Goal: Transaction & Acquisition: Book appointment/travel/reservation

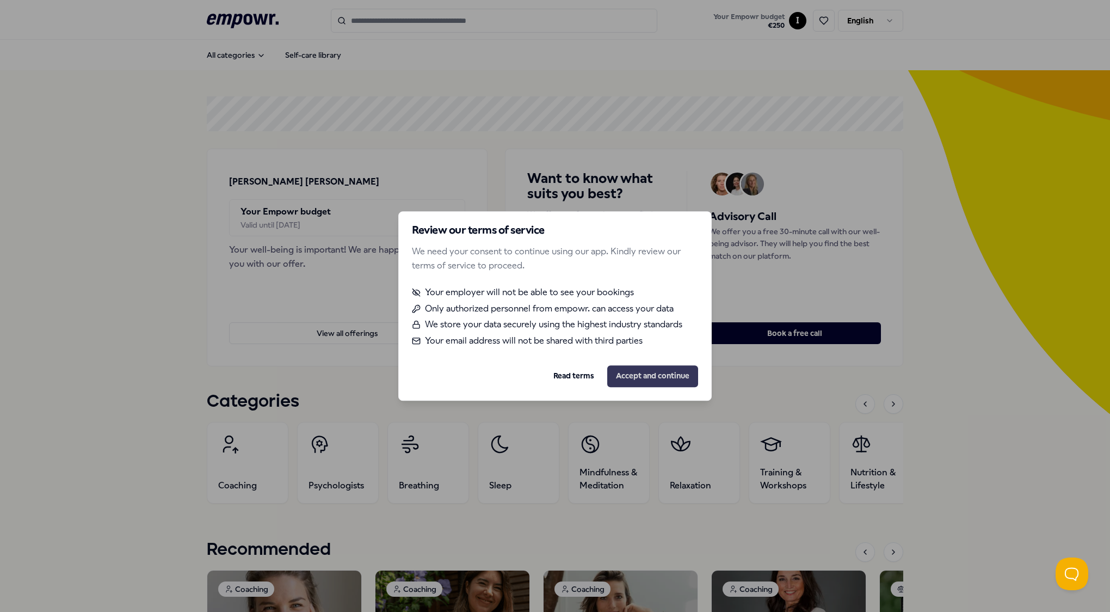
click at [662, 374] on button "Accept and continue" at bounding box center [652, 376] width 91 height 22
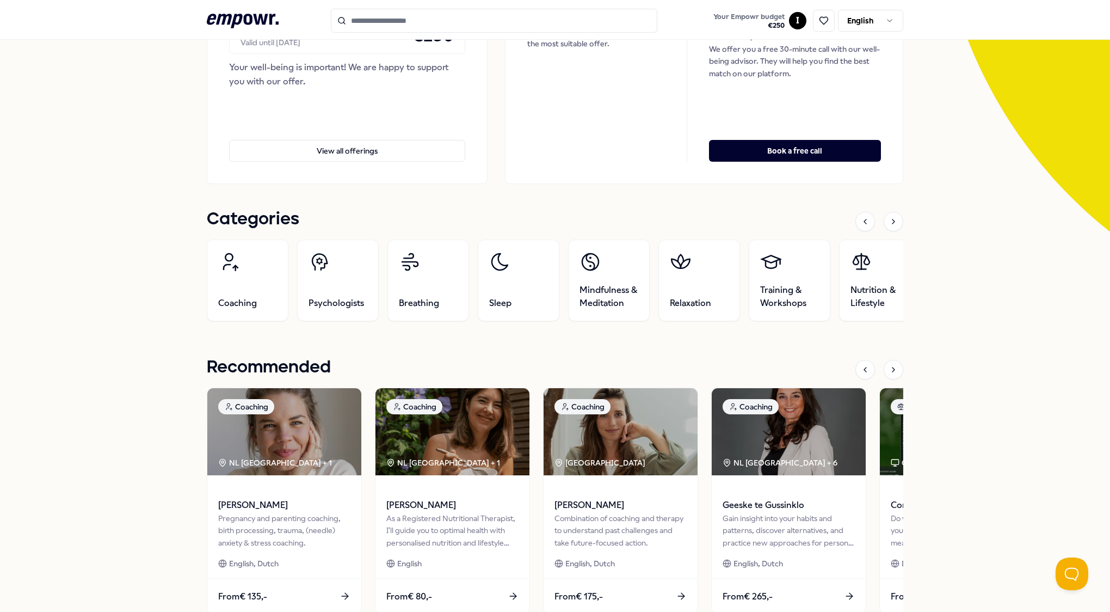
scroll to position [181, 0]
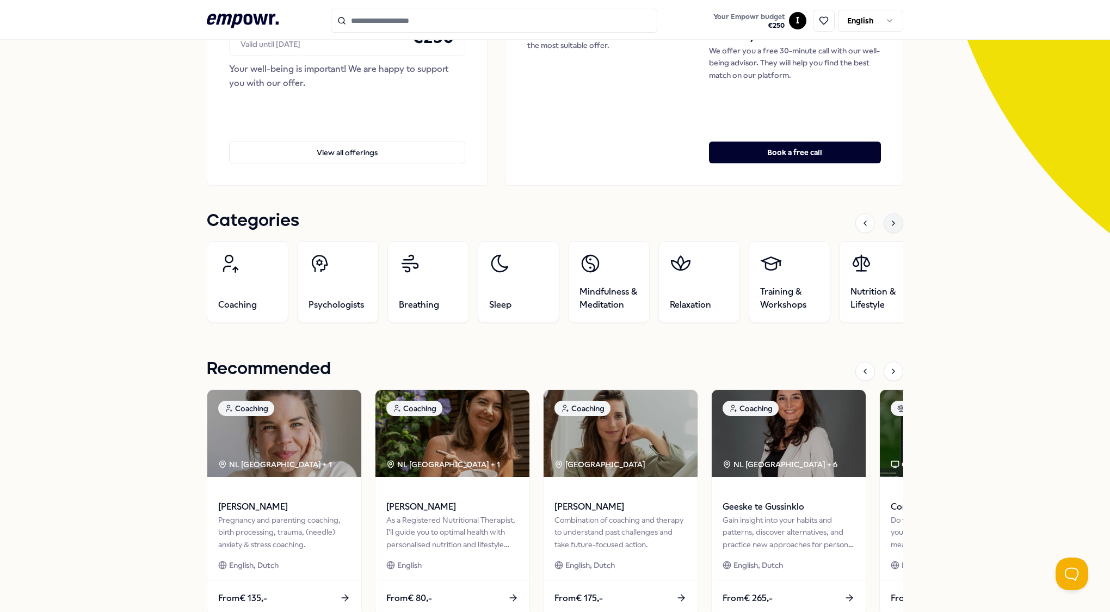
click at [892, 221] on icon at bounding box center [893, 223] width 9 height 9
click at [890, 227] on div at bounding box center [894, 223] width 20 height 20
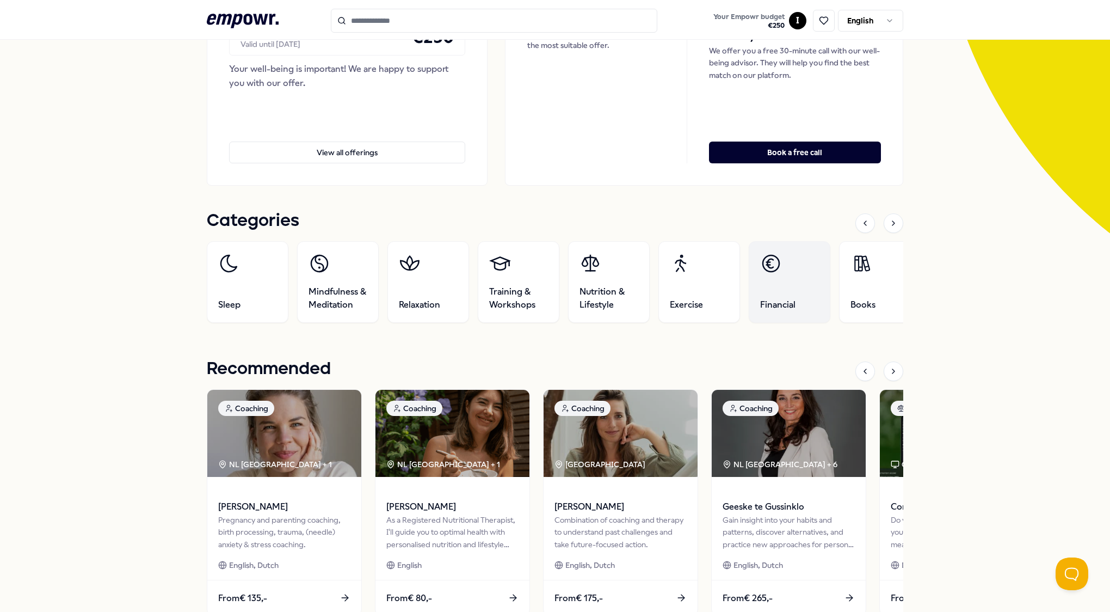
click at [801, 298] on link "Financial" at bounding box center [790, 282] width 82 height 82
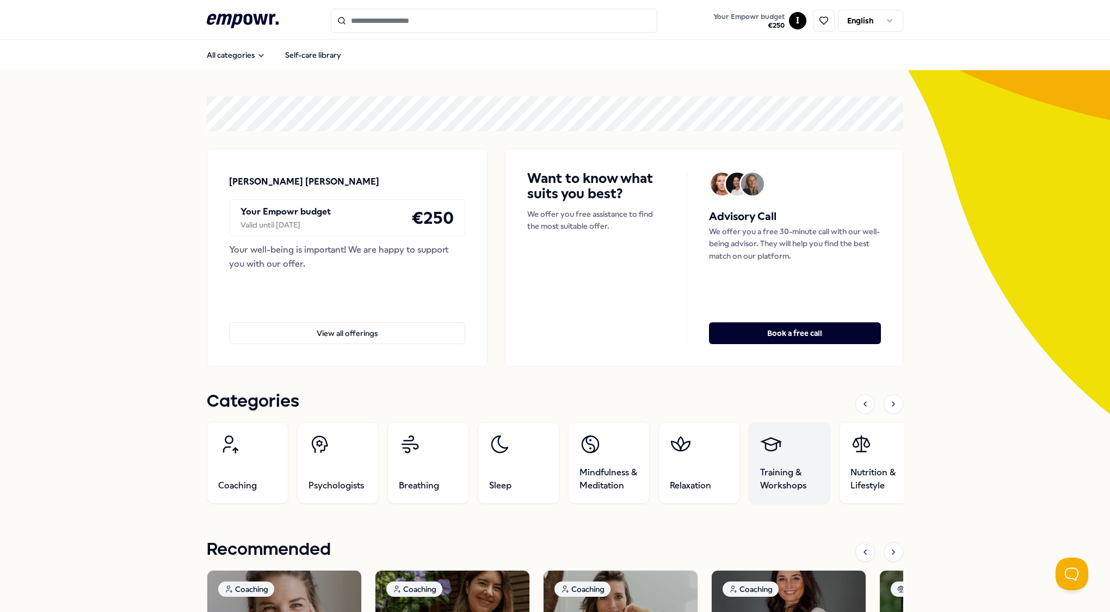
click at [799, 464] on link "Training & Workshops" at bounding box center [790, 463] width 82 height 82
click at [891, 409] on div at bounding box center [894, 404] width 20 height 20
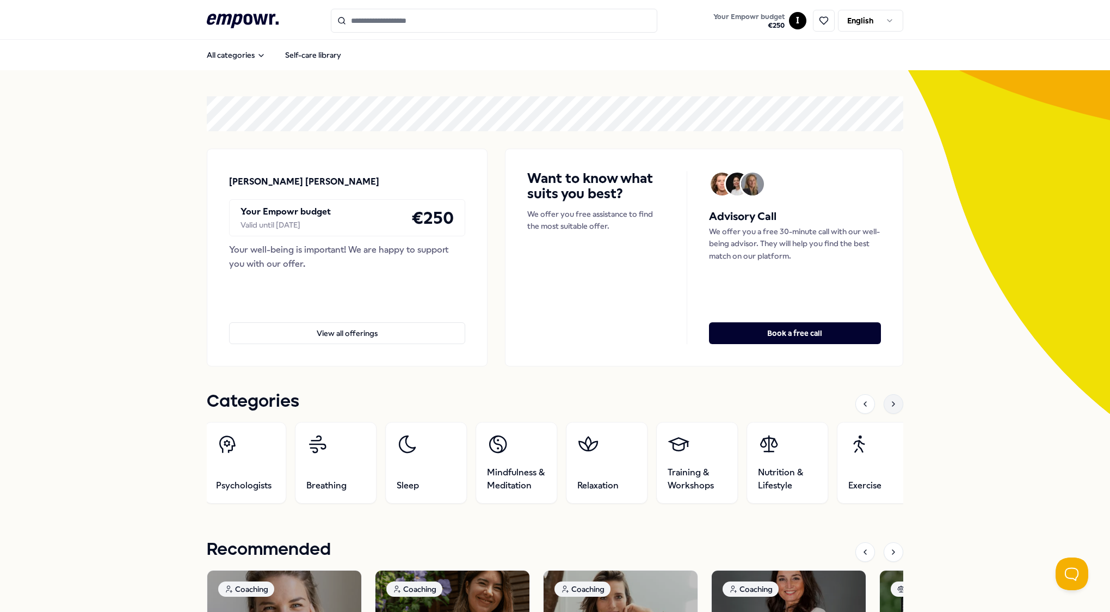
click at [891, 409] on div at bounding box center [894, 404] width 20 height 20
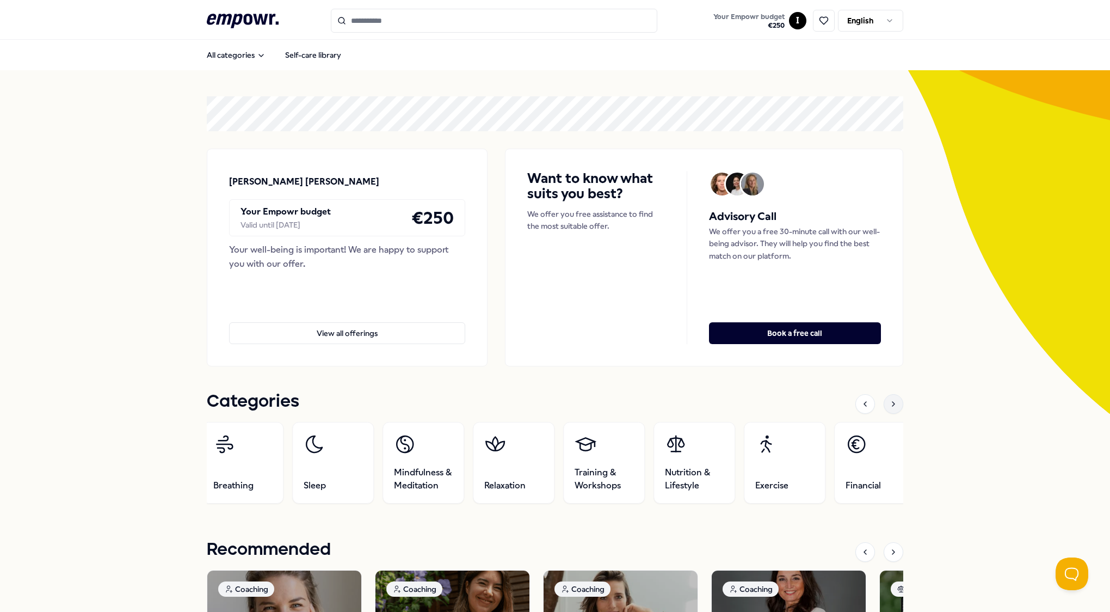
click at [891, 409] on div at bounding box center [894, 404] width 20 height 20
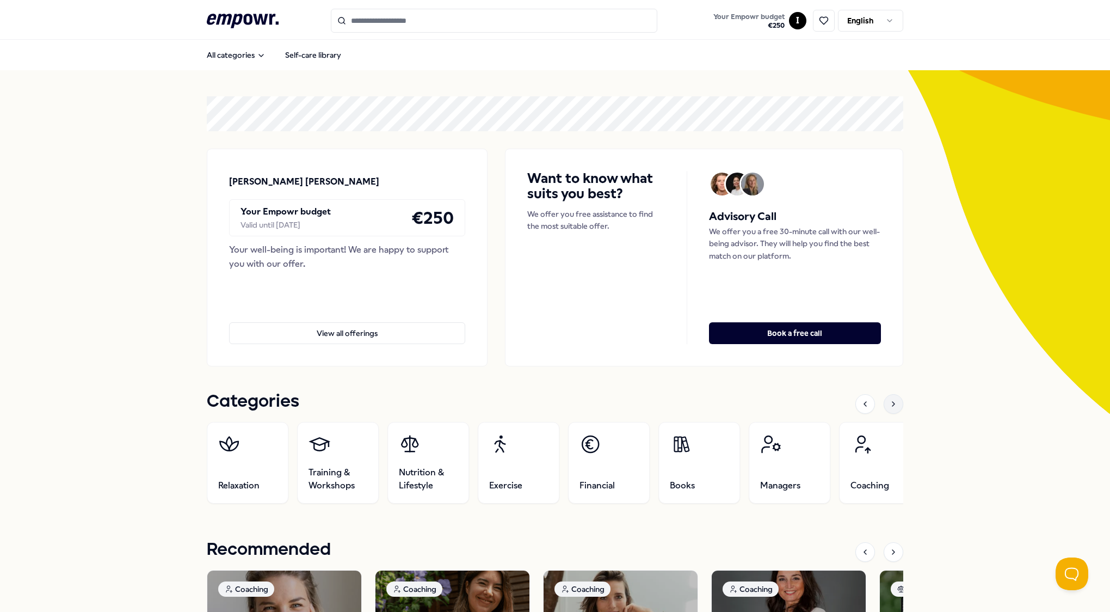
click at [891, 409] on div at bounding box center [894, 404] width 20 height 20
click at [427, 467] on link "Exercise" at bounding box center [428, 463] width 82 height 82
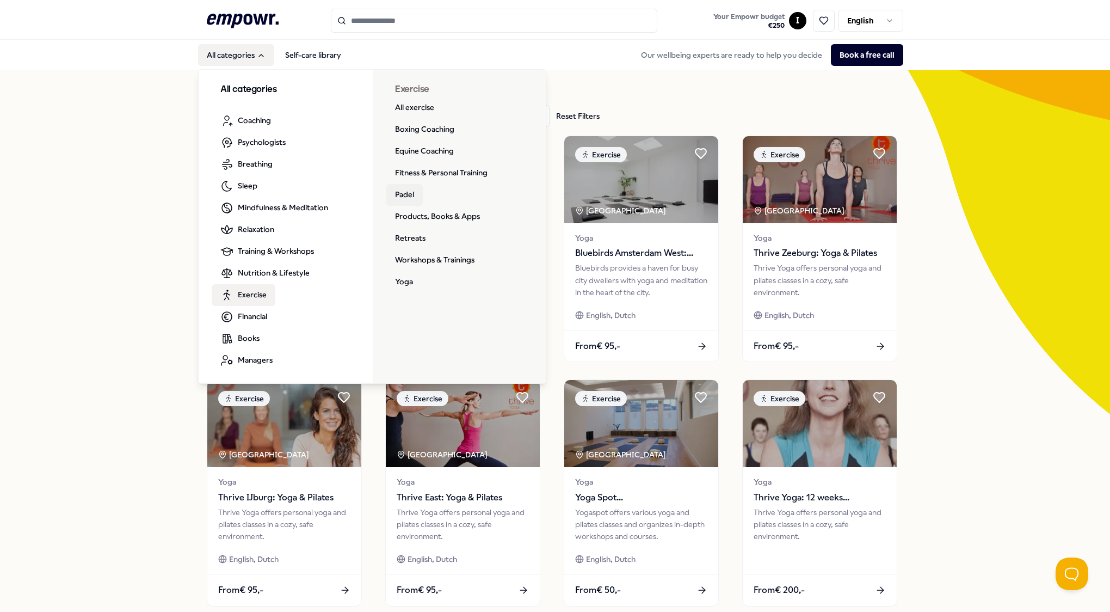
click at [393, 191] on link "Padel" at bounding box center [404, 195] width 36 height 22
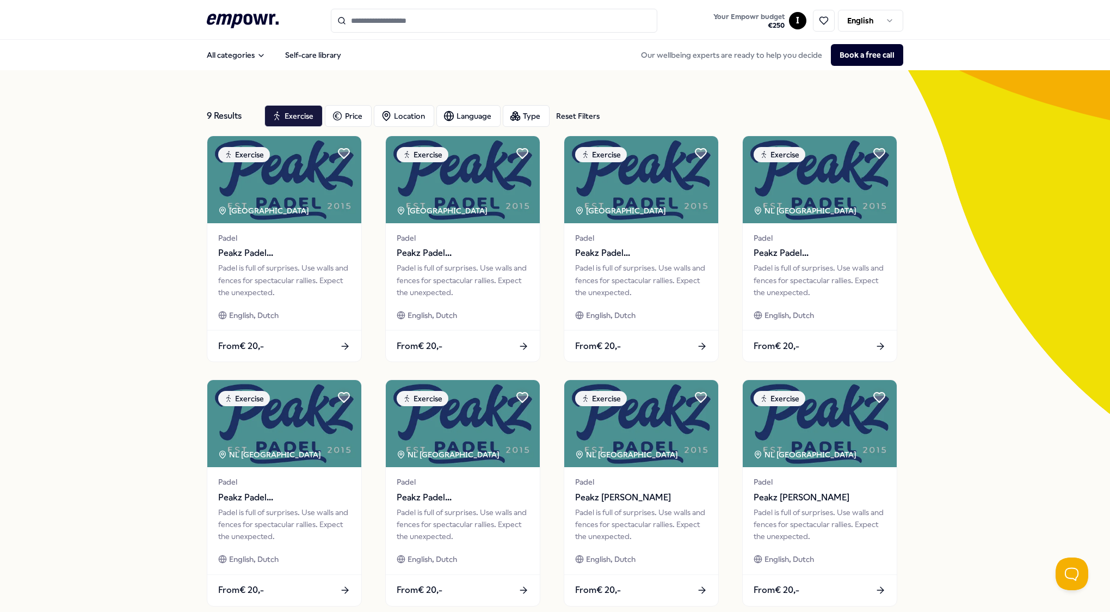
click at [389, 28] on input "Search for products, categories or subcategories" at bounding box center [494, 21] width 327 height 24
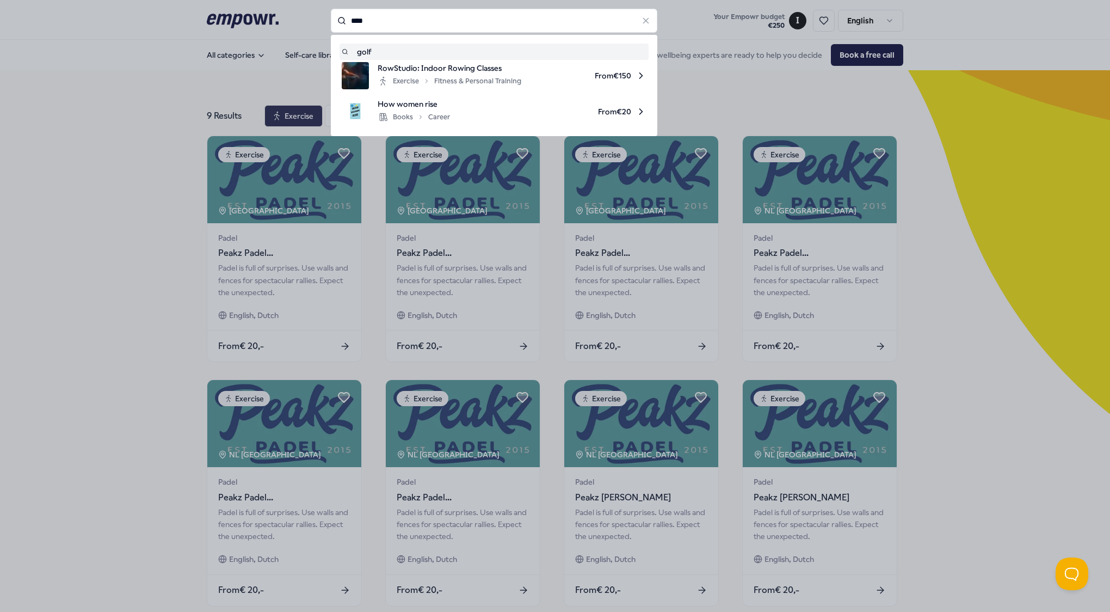
type input "****"
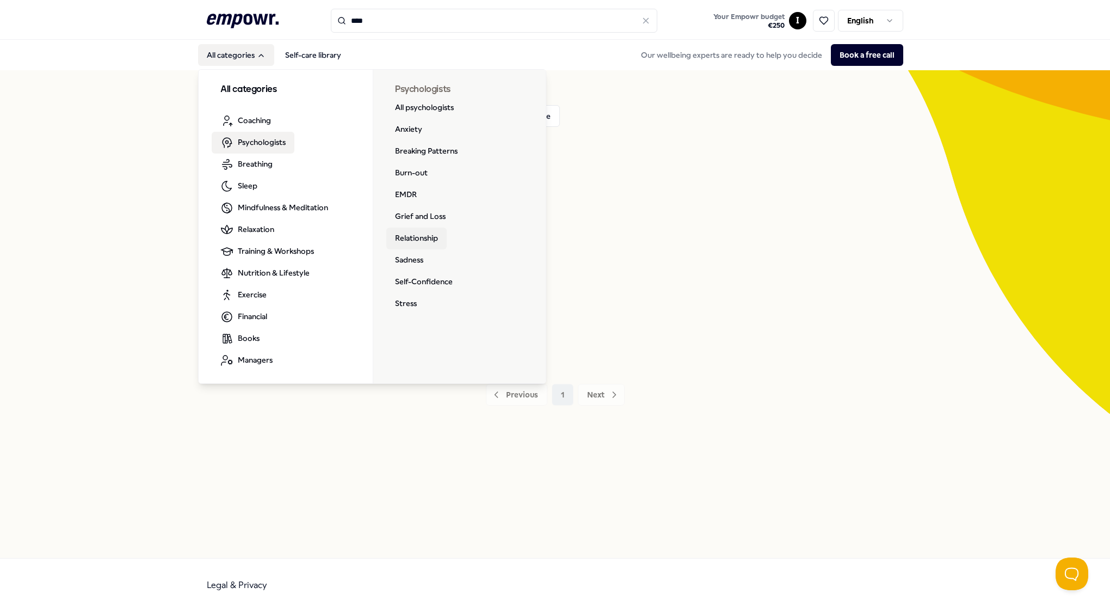
click at [411, 236] on link "Relationship" at bounding box center [416, 238] width 60 height 22
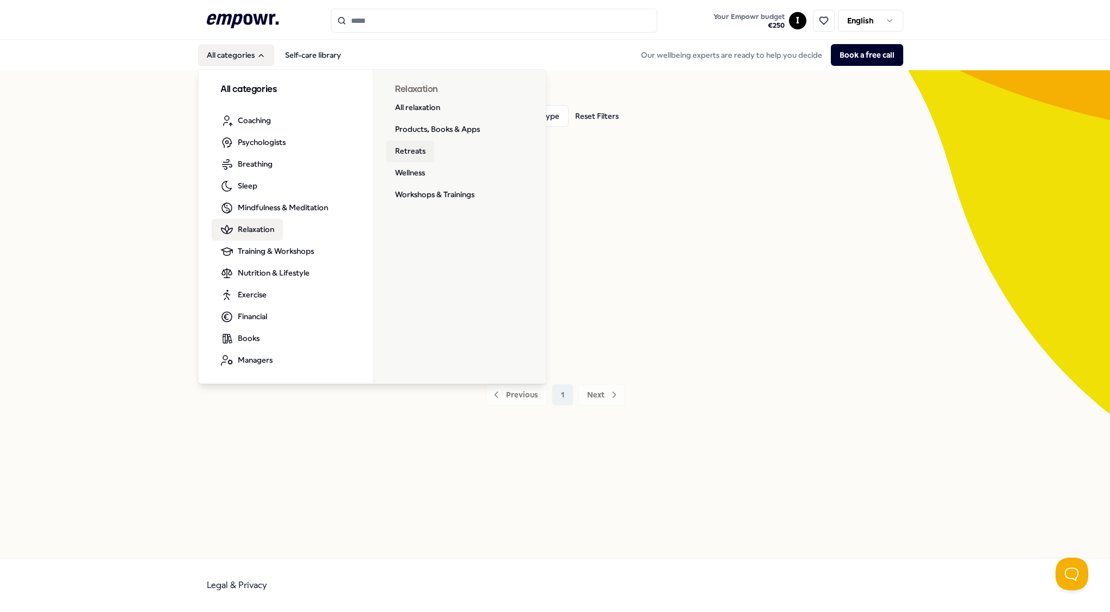
click at [414, 150] on link "Retreats" at bounding box center [410, 151] width 48 height 22
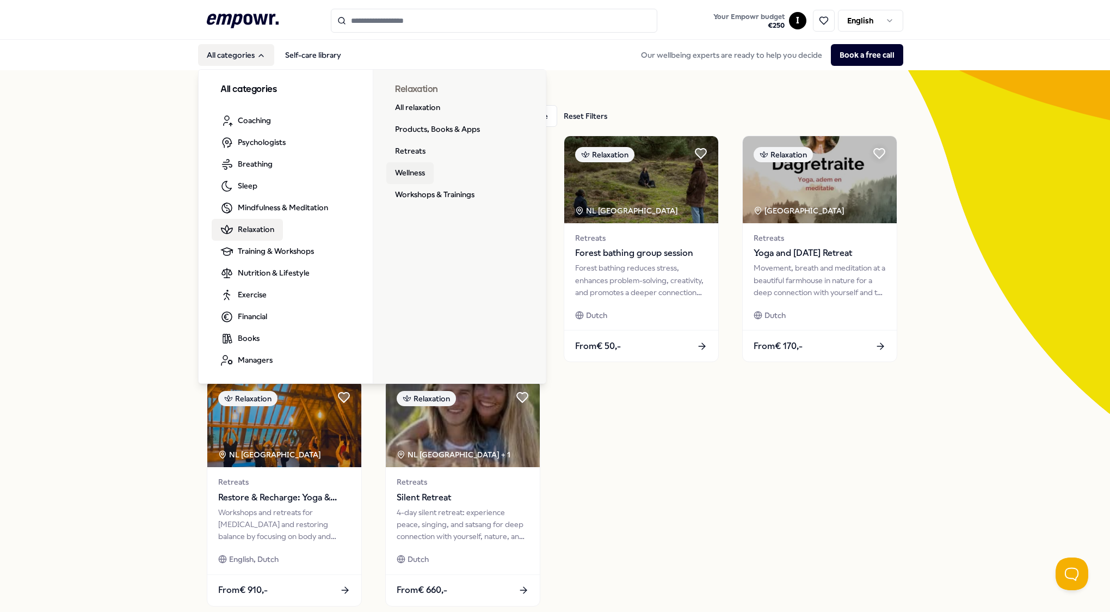
click at [402, 172] on link "Wellness" at bounding box center [409, 173] width 47 height 22
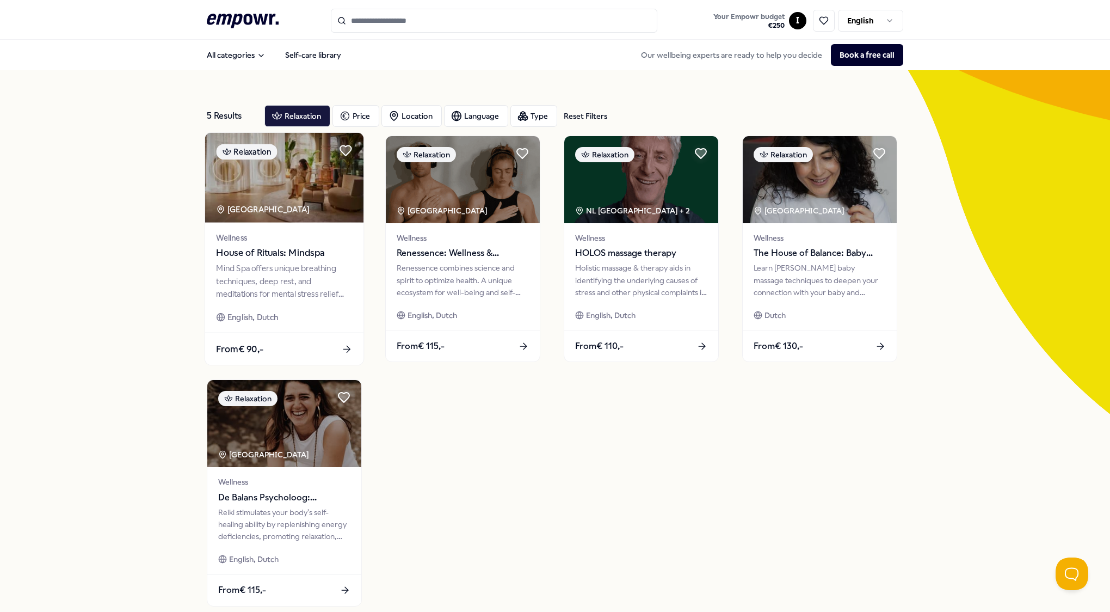
click at [283, 266] on div "Mind Spa offers unique breathing techniques, deep rest, and meditations for men…" at bounding box center [284, 281] width 136 height 38
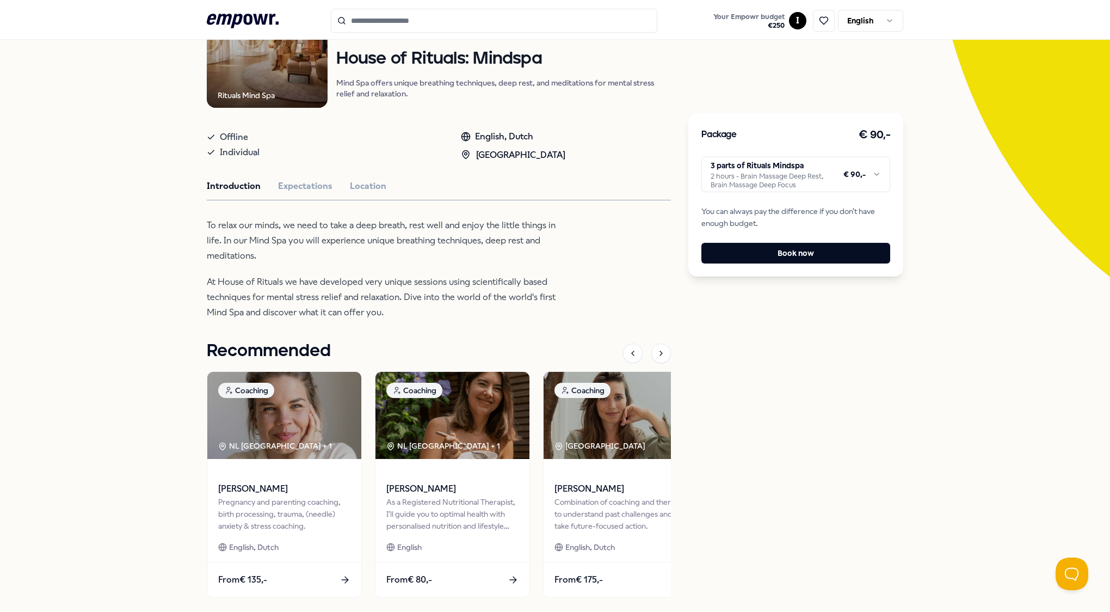
scroll to position [20, 0]
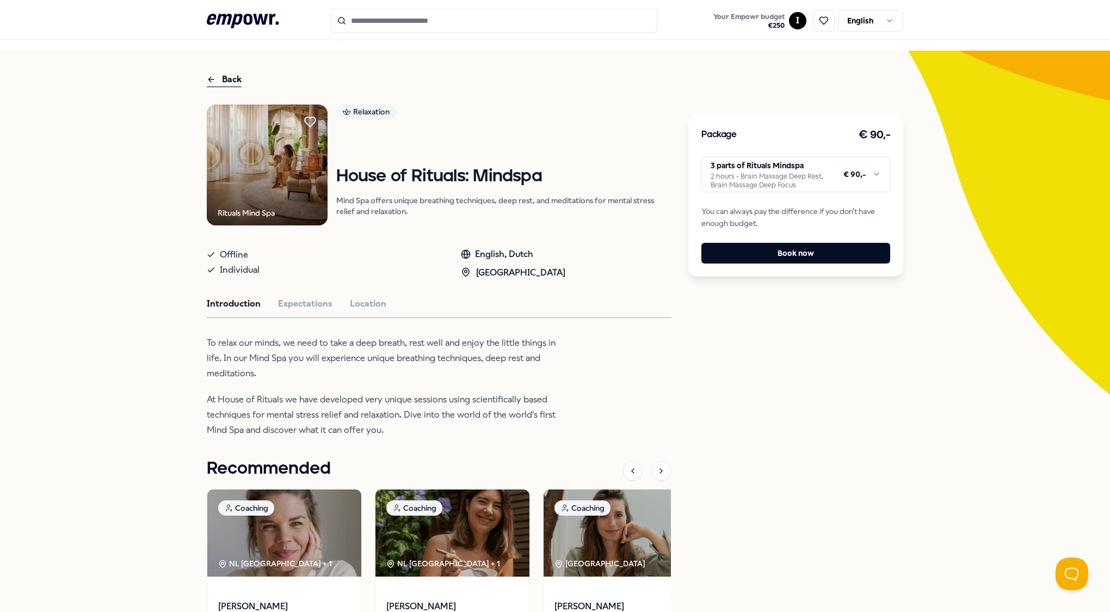
click at [221, 78] on div "Back" at bounding box center [224, 79] width 35 height 15
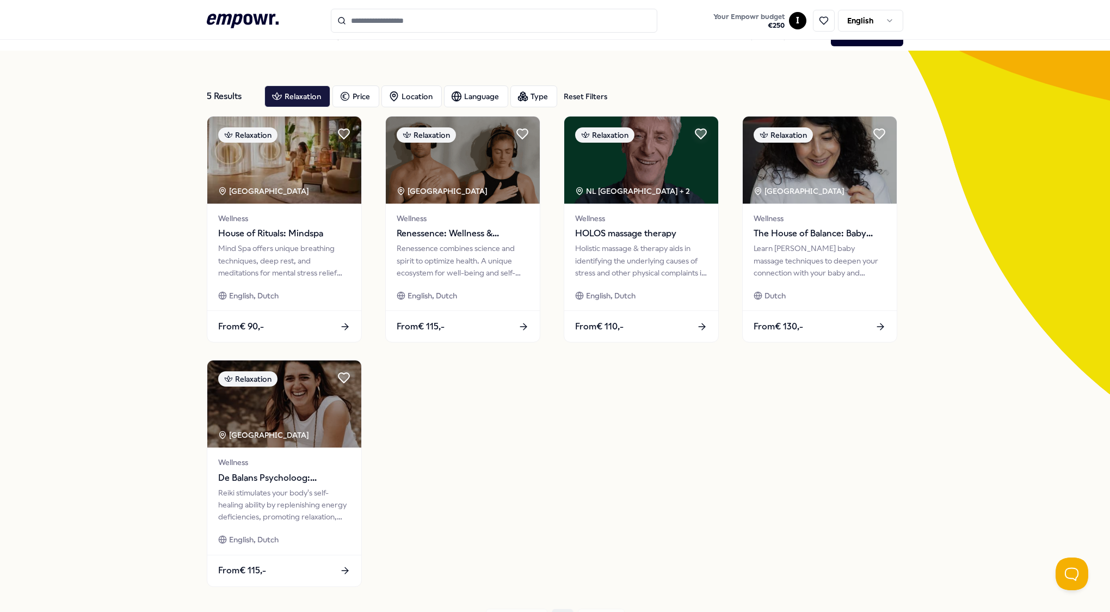
click at [254, 17] on icon ".empowr-logo_svg__cls-1{fill:#03032f}" at bounding box center [243, 21] width 72 height 20
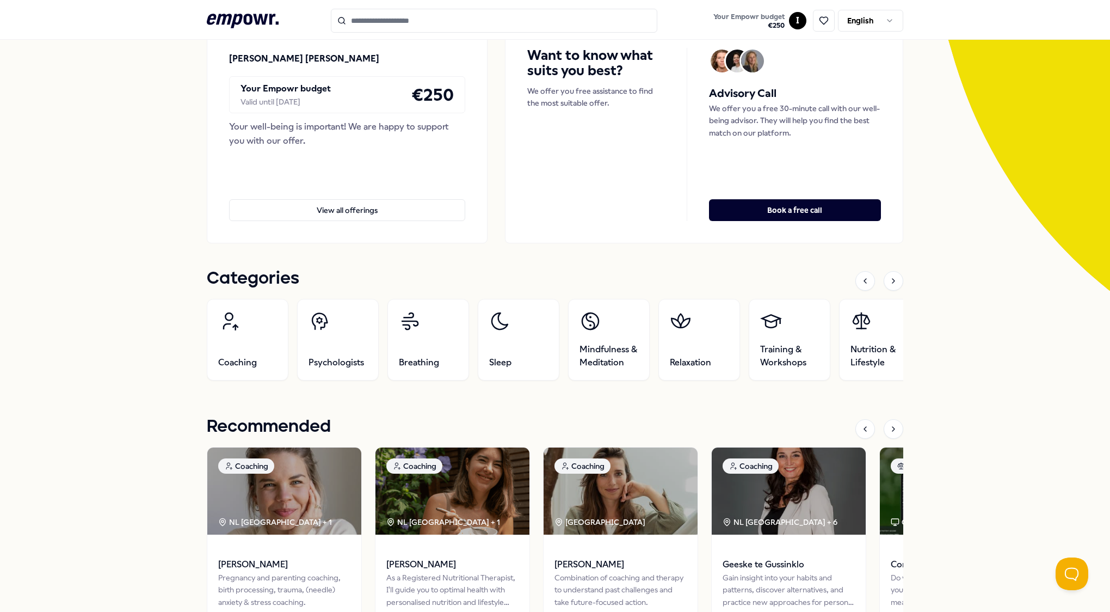
scroll to position [124, 0]
click at [337, 341] on link "Psychologists" at bounding box center [338, 339] width 82 height 82
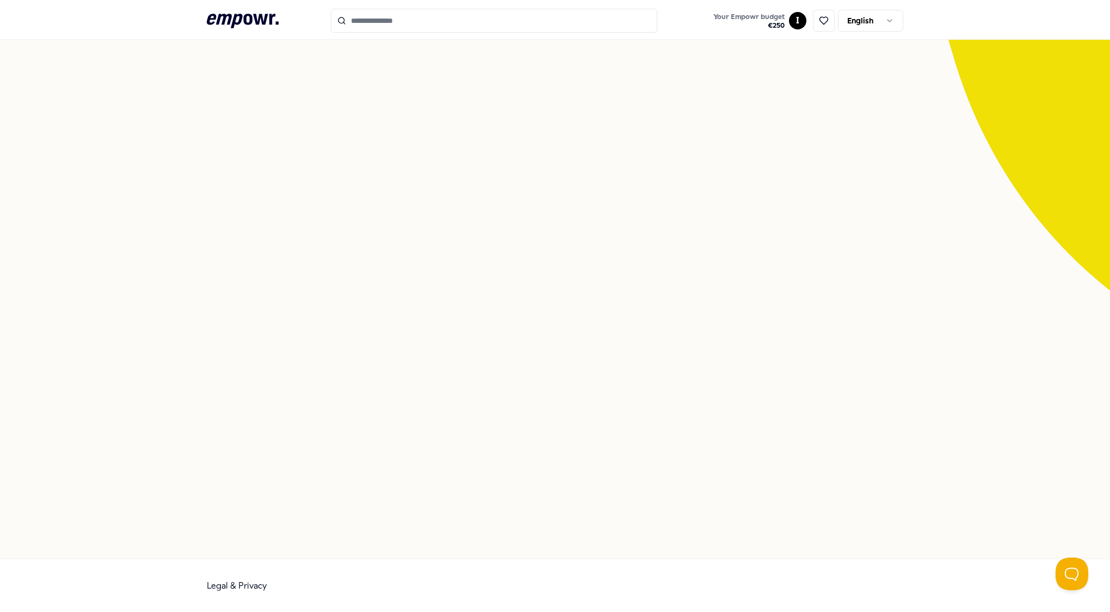
scroll to position [70, 0]
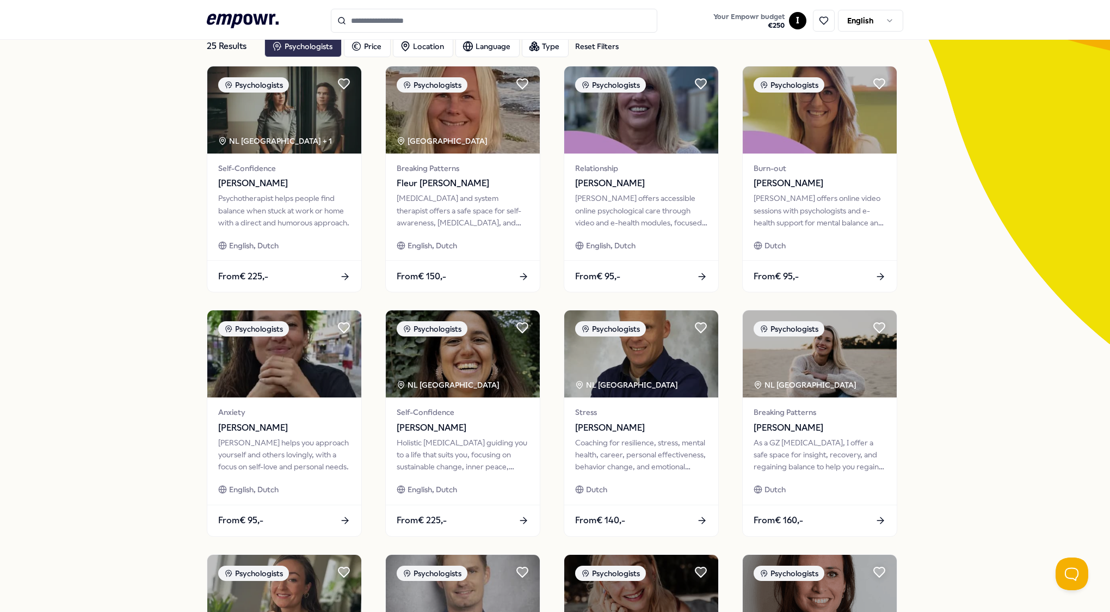
click at [318, 47] on div "Psychologists" at bounding box center [302, 46] width 77 height 22
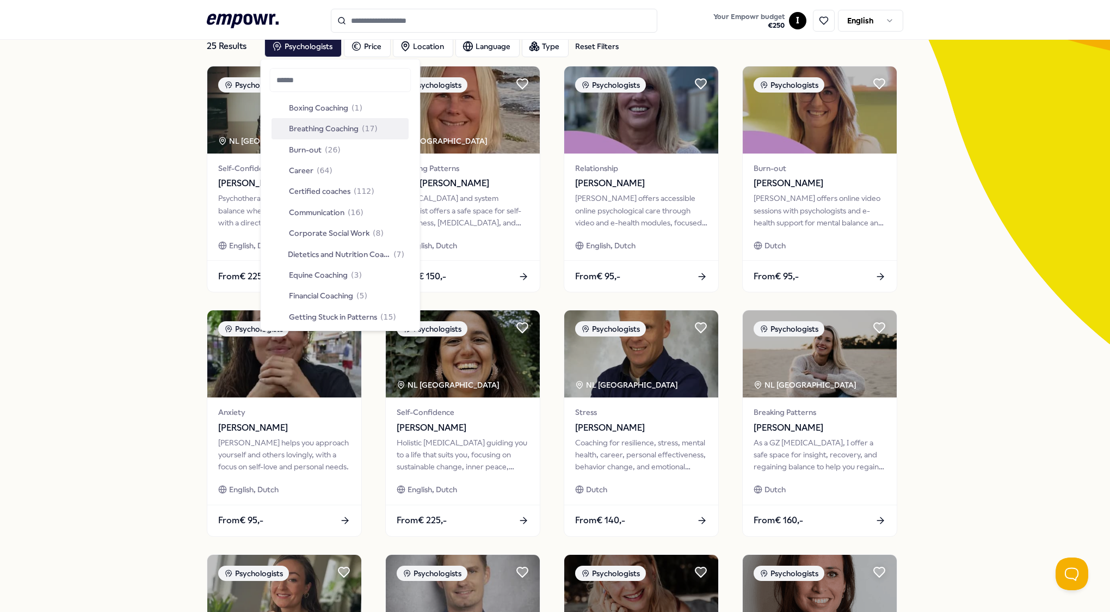
scroll to position [46, 0]
click at [314, 172] on div "Career ( 64 )" at bounding box center [304, 170] width 57 height 12
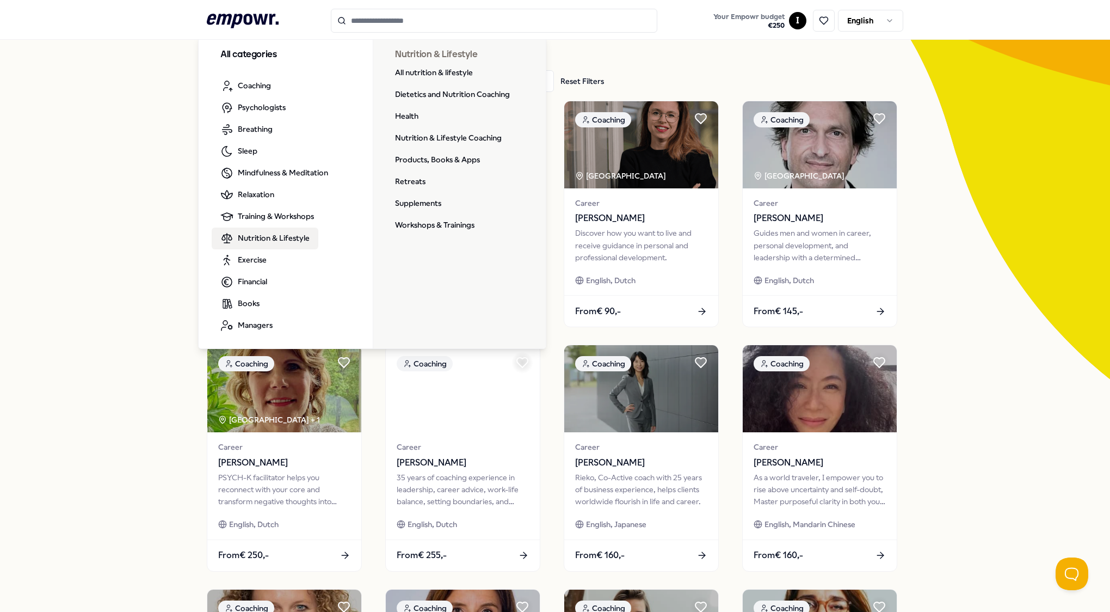
scroll to position [35, 0]
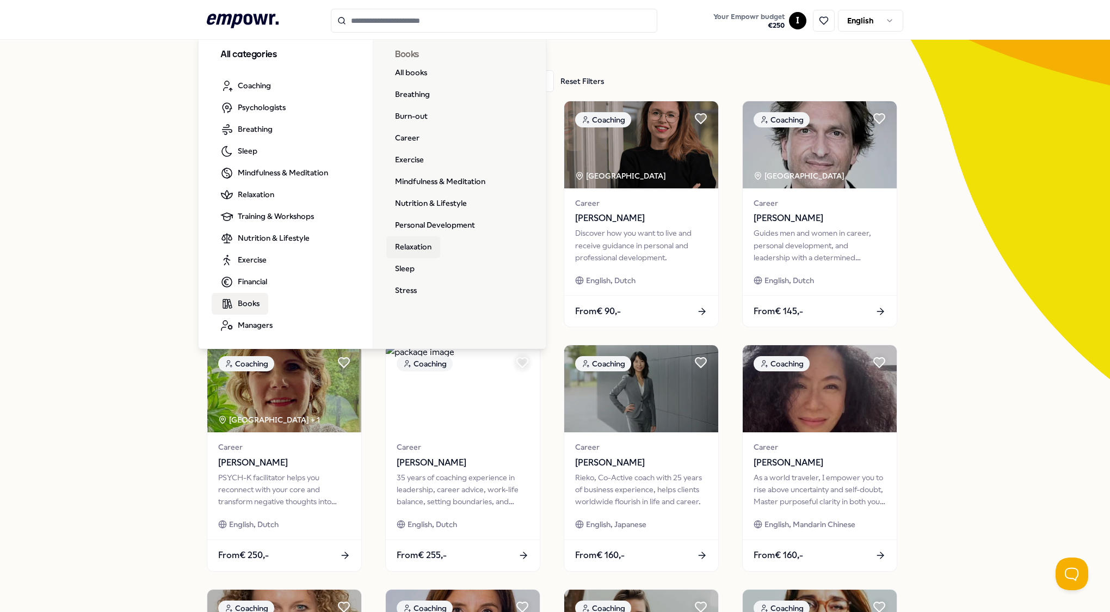
click at [401, 242] on link "Relaxation" at bounding box center [413, 247] width 54 height 22
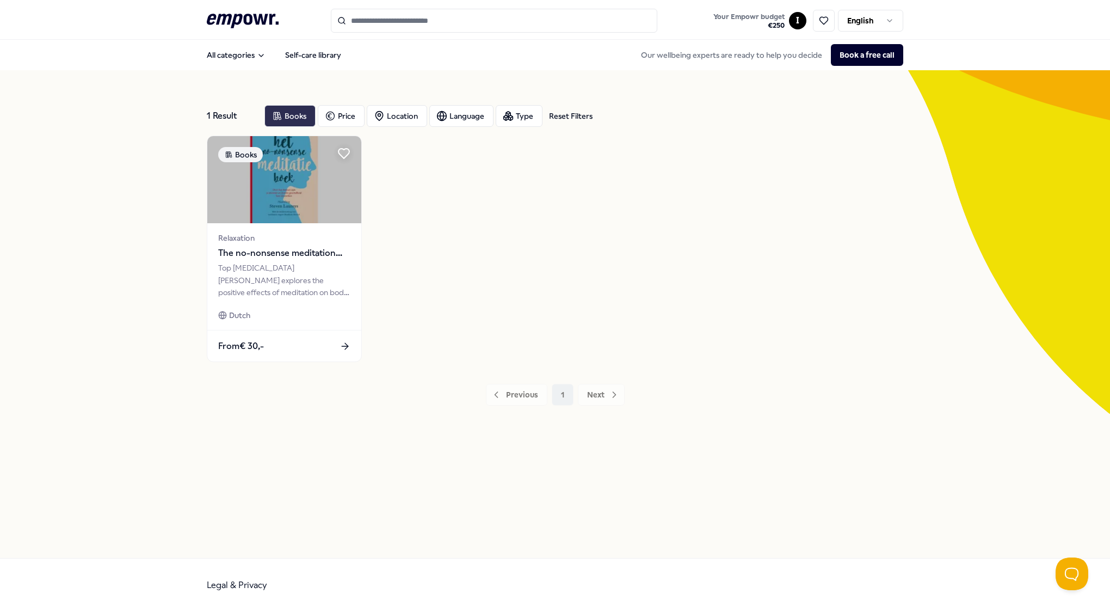
click at [285, 113] on div "Books" at bounding box center [289, 116] width 51 height 22
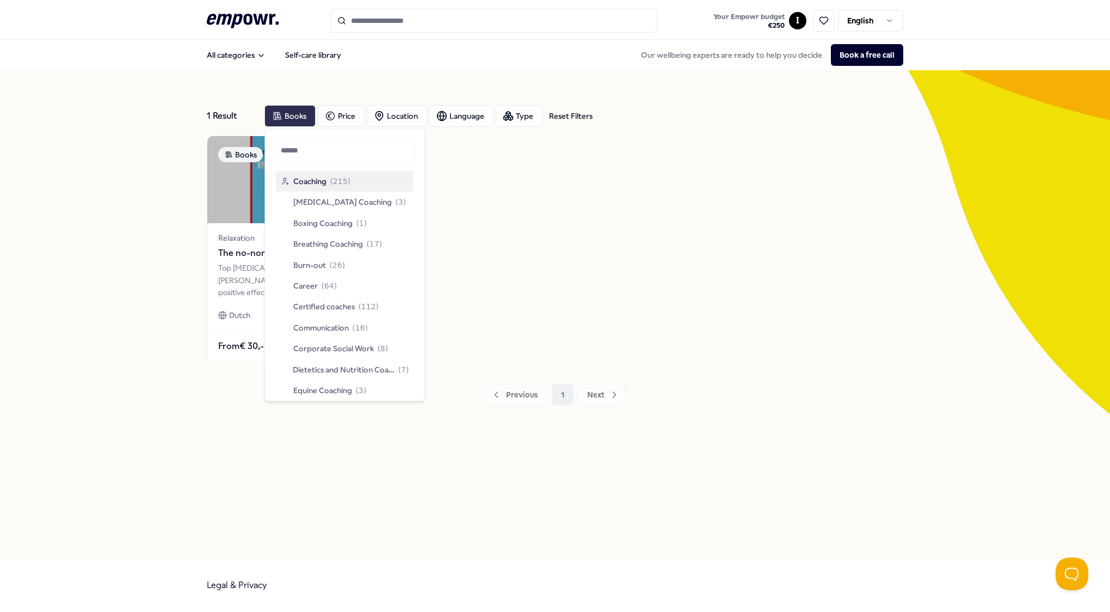
click at [285, 113] on div "Books" at bounding box center [289, 116] width 51 height 22
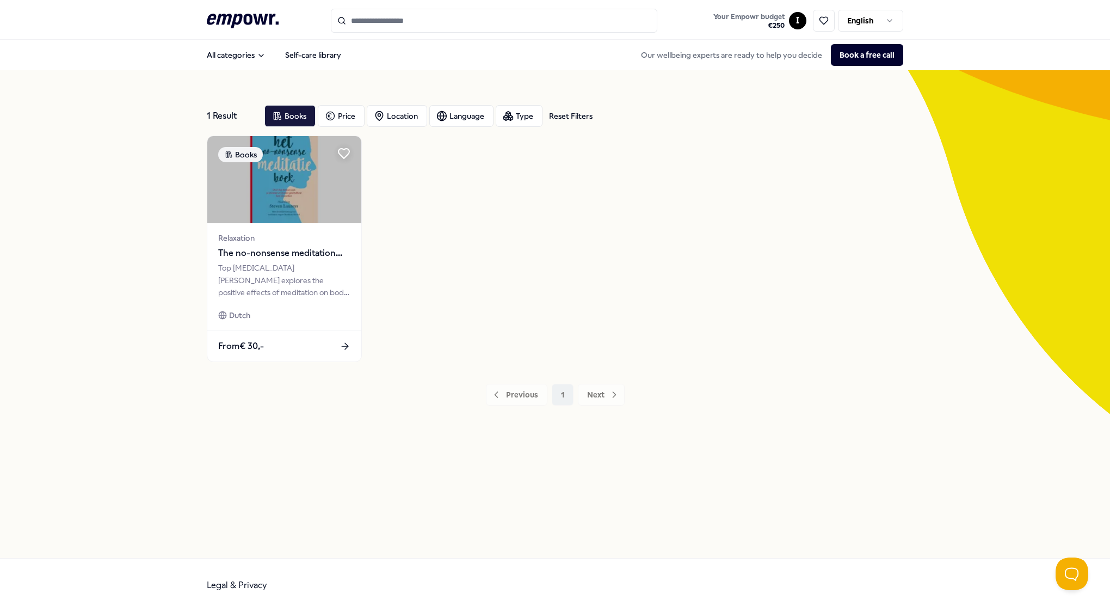
click at [242, 22] on icon ".empowr-logo_svg__cls-1{fill:#03032f}" at bounding box center [243, 21] width 72 height 20
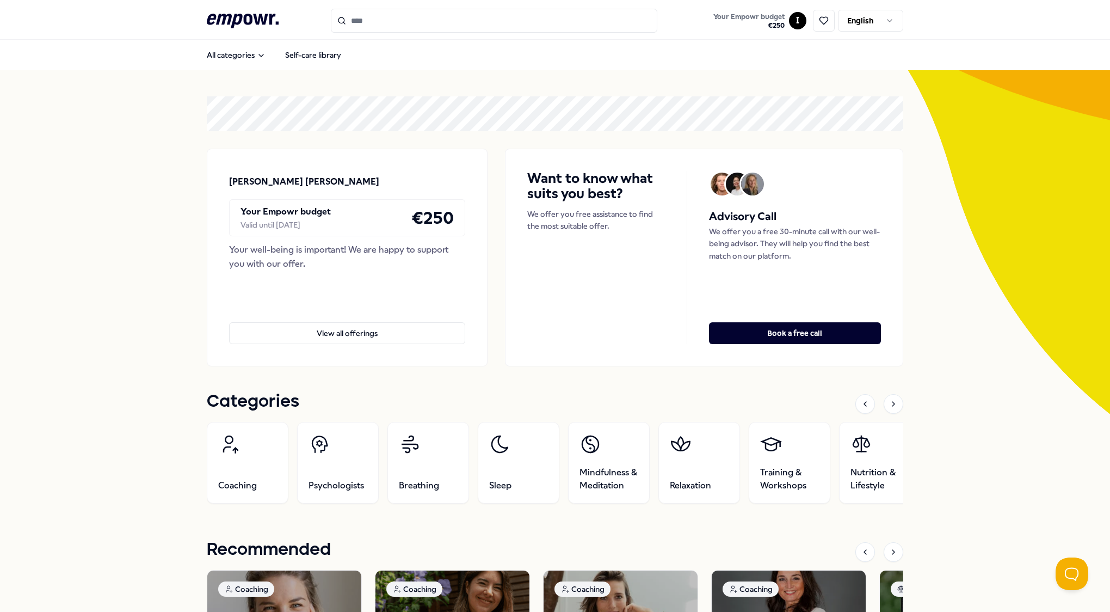
click at [384, 29] on input "Search for products, categories or subcategories" at bounding box center [494, 21] width 327 height 24
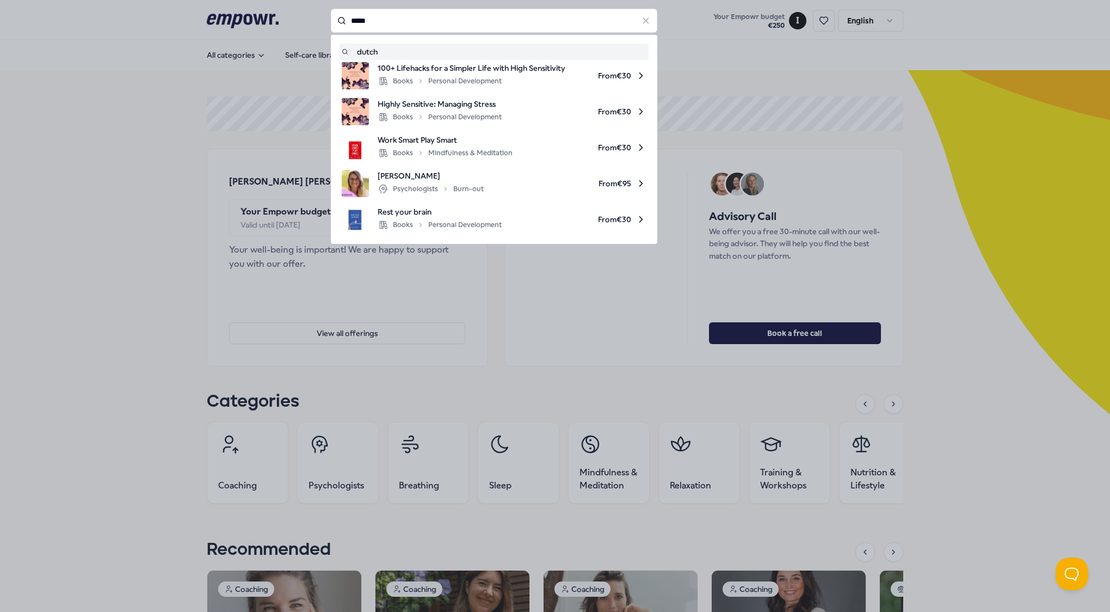
type input "*****"
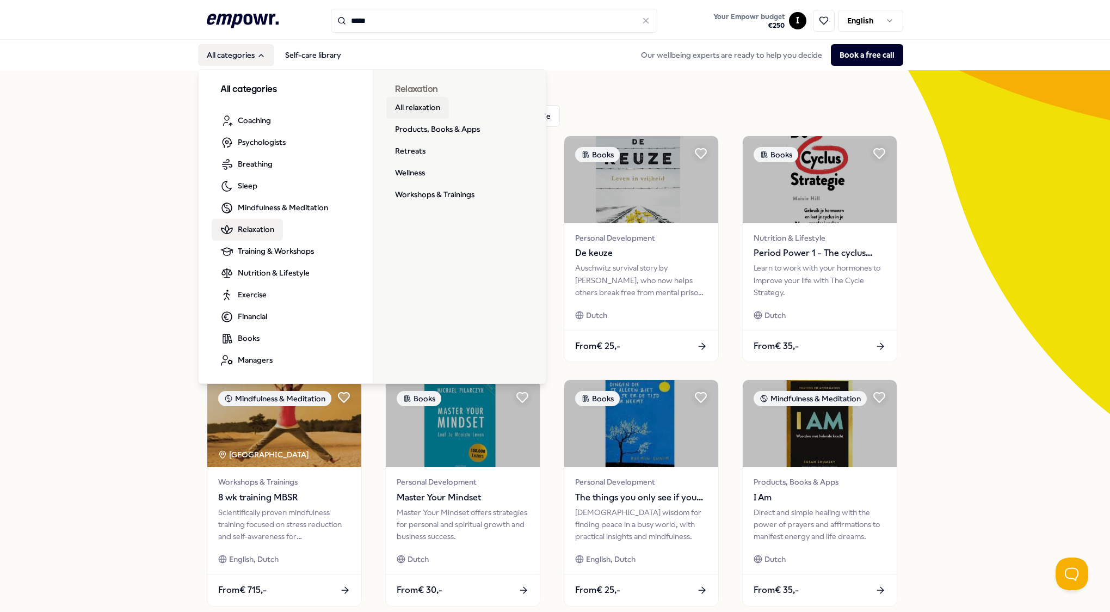
click at [417, 110] on link "All relaxation" at bounding box center [417, 108] width 63 height 22
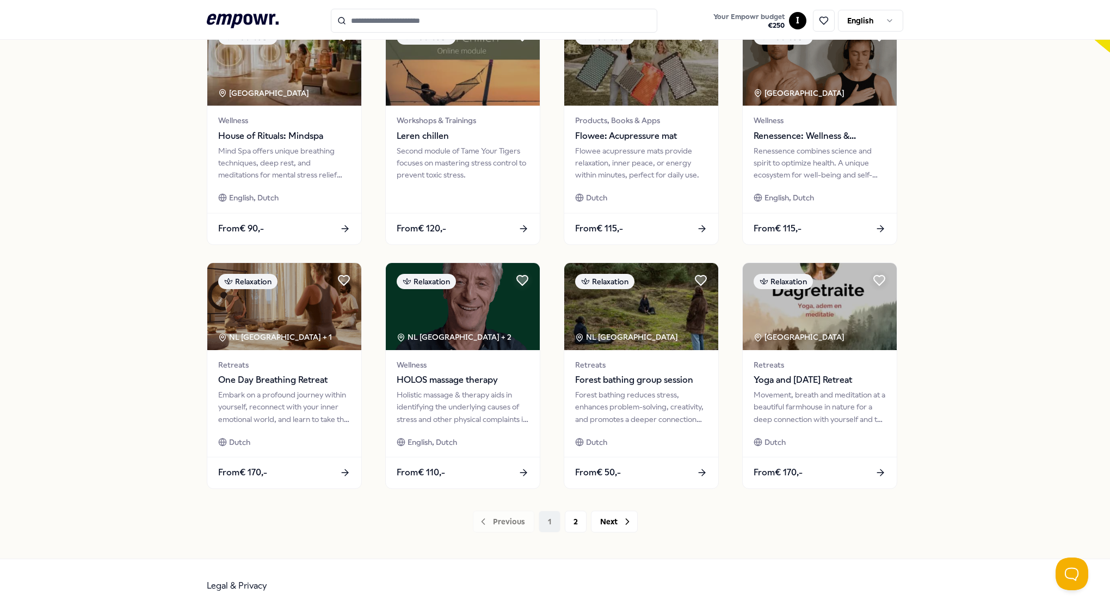
scroll to position [361, 0]
click at [568, 525] on button "2" at bounding box center [576, 522] width 22 height 22
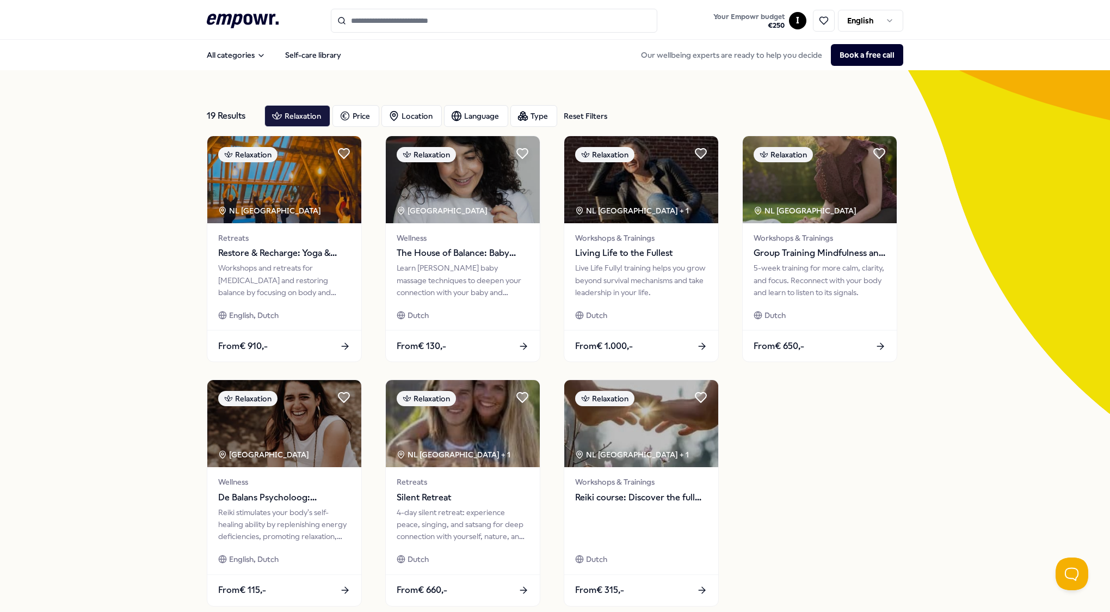
click at [413, 22] on input "Search for products, categories or subcategories" at bounding box center [494, 21] width 327 height 24
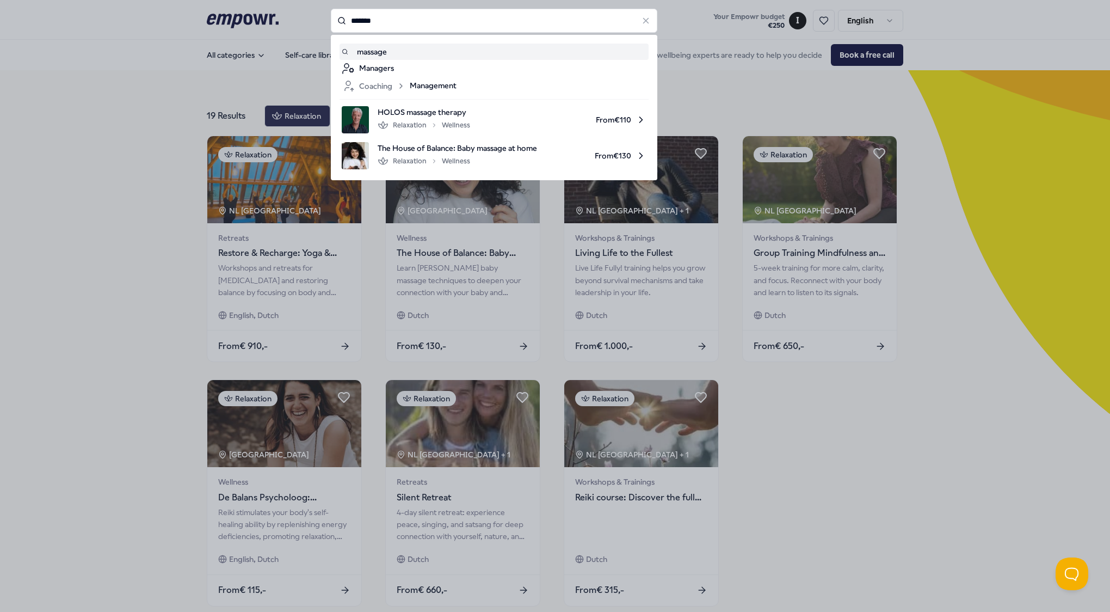
type input "*******"
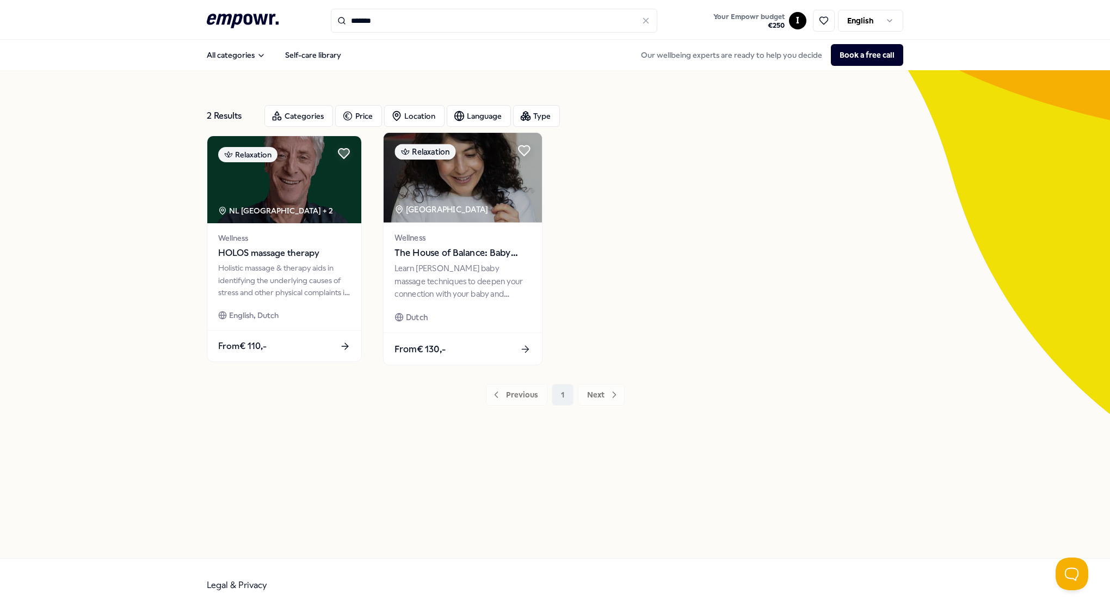
click at [424, 256] on span "The House of Balance: Baby massage at home" at bounding box center [463, 253] width 136 height 14
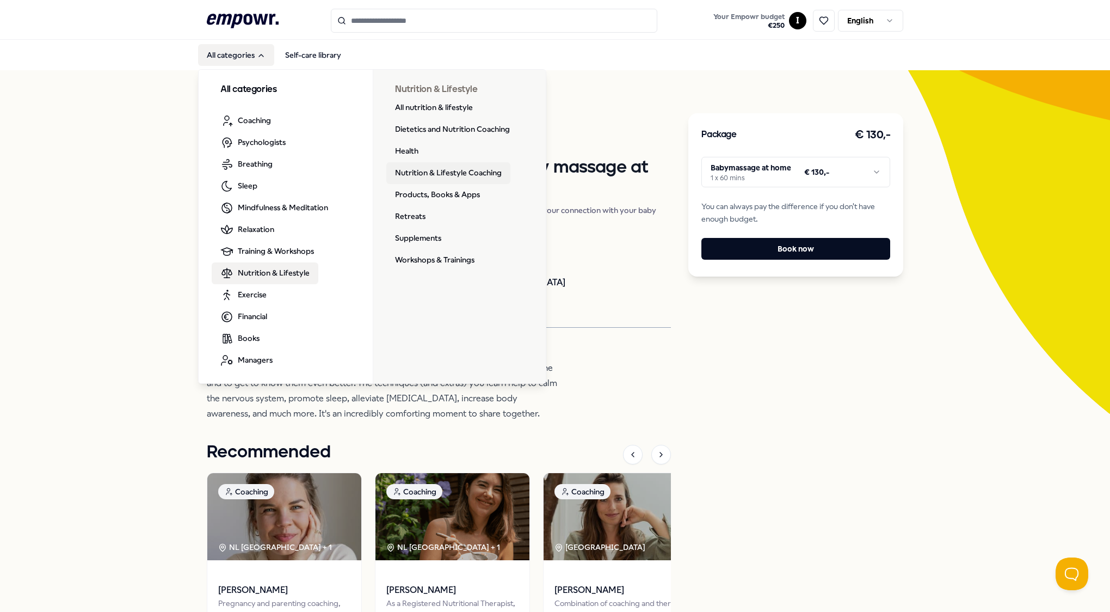
click at [444, 174] on link "Nutrition & Lifestyle Coaching" at bounding box center [448, 173] width 124 height 22
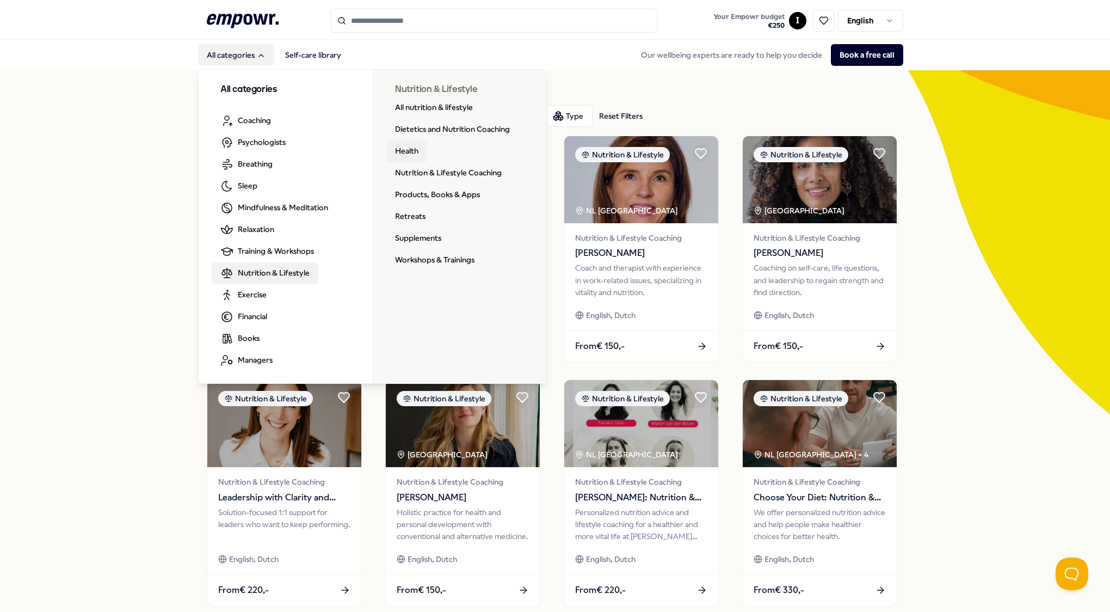
click at [402, 148] on link "Health" at bounding box center [406, 151] width 41 height 22
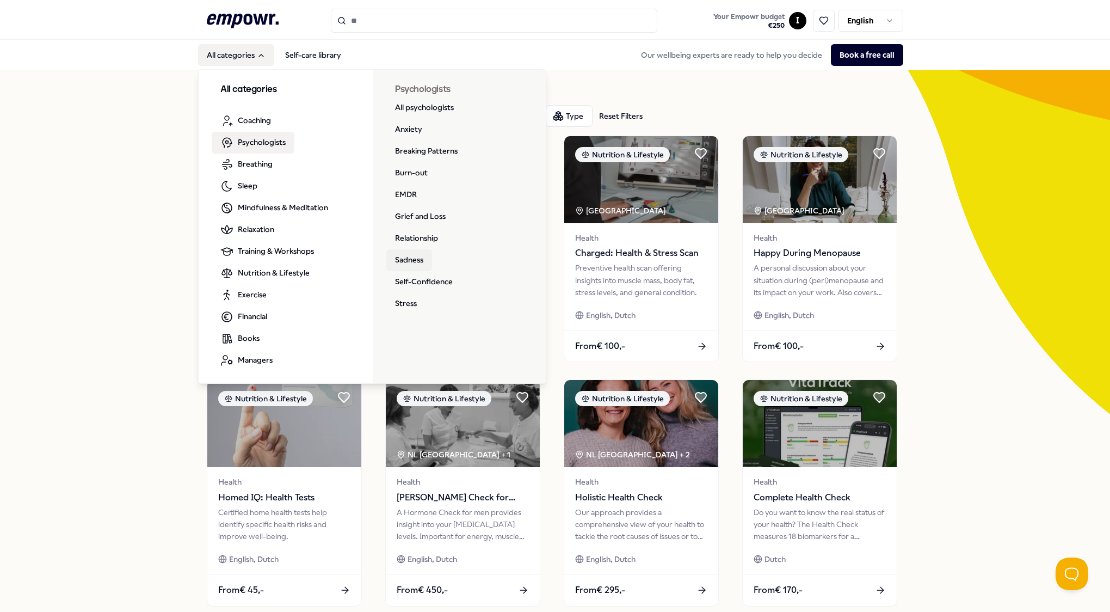
click at [399, 257] on link "Sadness" at bounding box center [409, 260] width 46 height 22
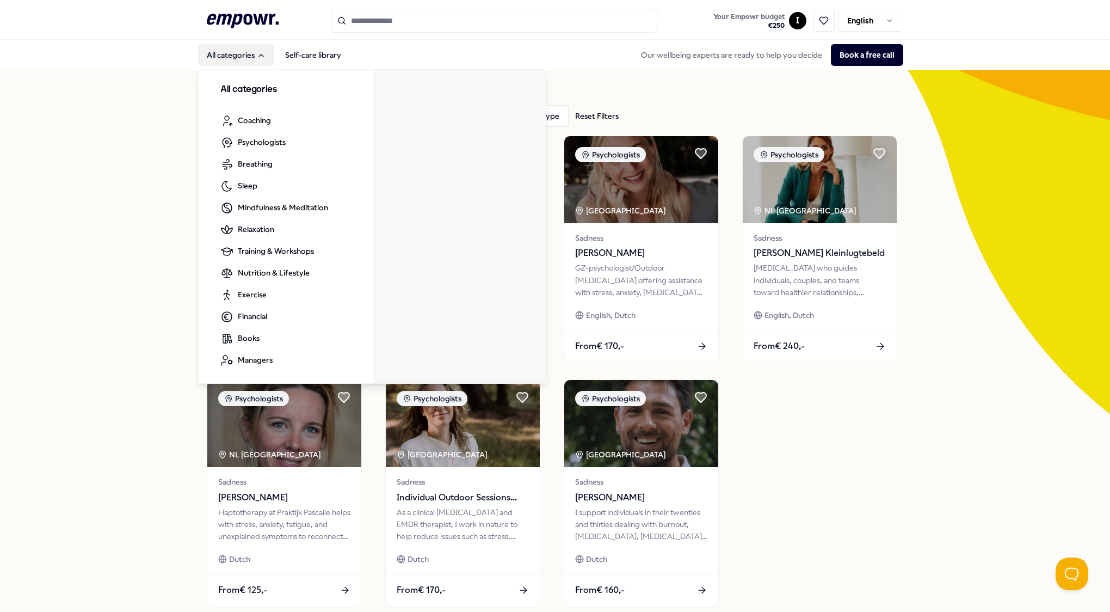
click at [250, 55] on button "All categories" at bounding box center [236, 55] width 76 height 22
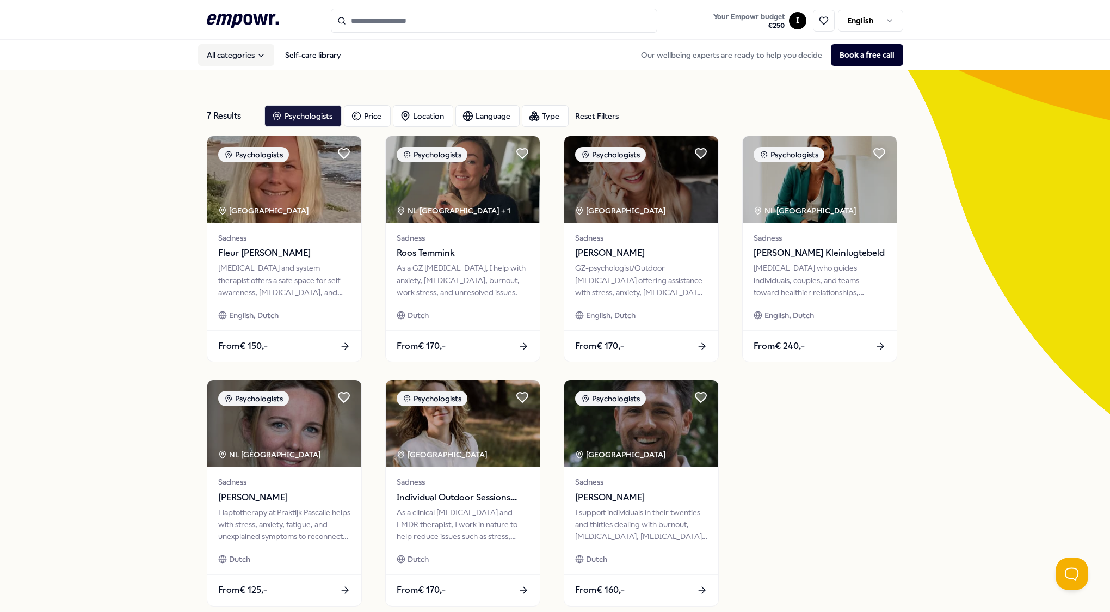
click at [262, 57] on button "All categories" at bounding box center [236, 55] width 76 height 22
click at [250, 22] on icon ".empowr-logo_svg__cls-1{fill:#03032f}" at bounding box center [243, 21] width 72 height 20
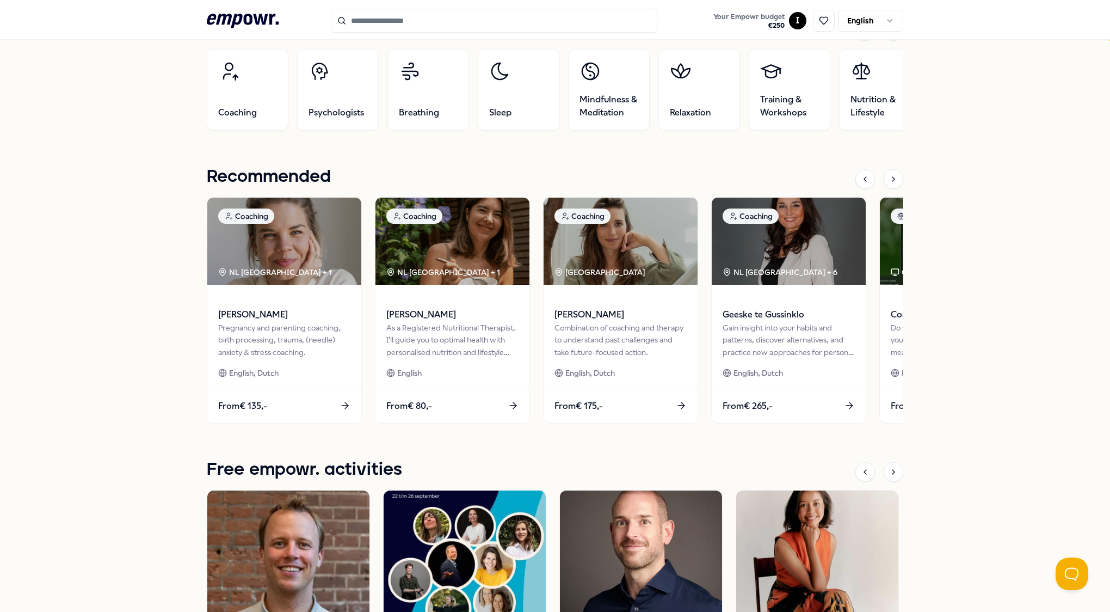
scroll to position [374, 0]
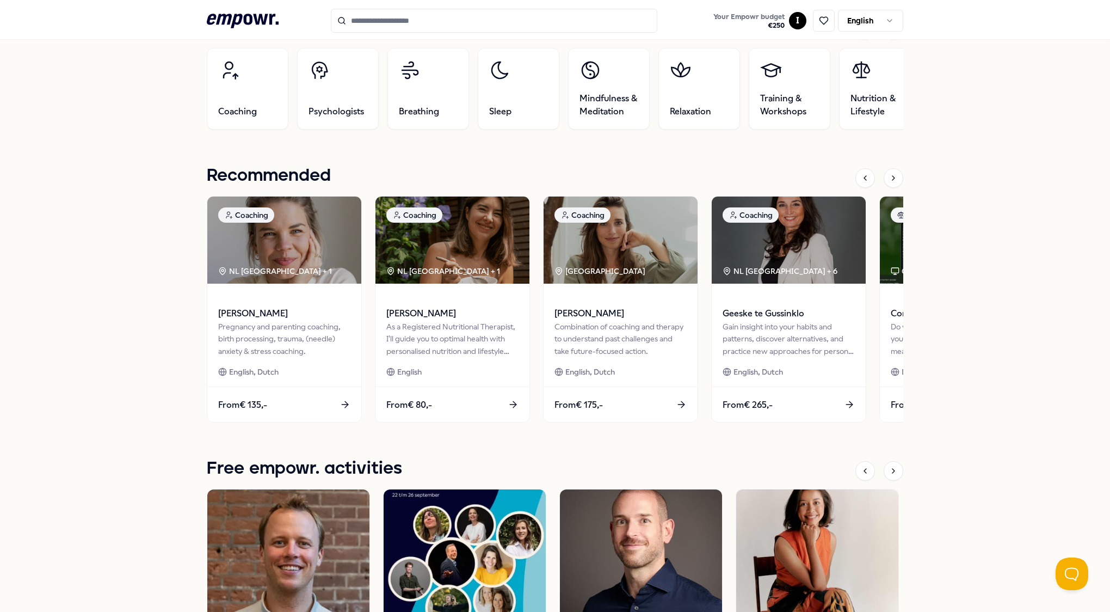
click at [879, 183] on div at bounding box center [879, 178] width 48 height 20
click at [889, 178] on icon at bounding box center [893, 178] width 9 height 9
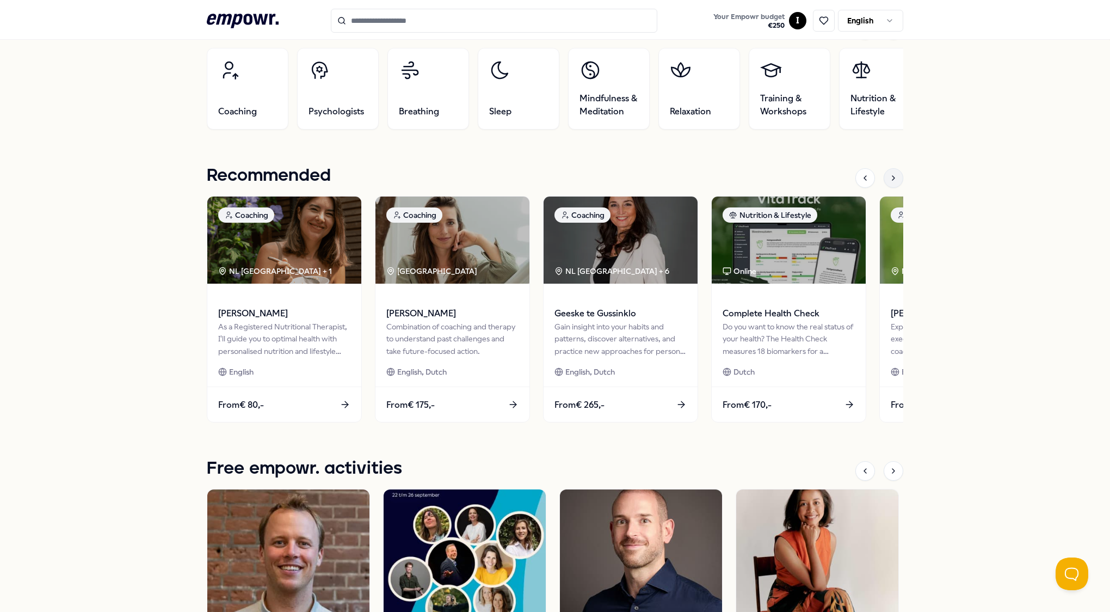
click at [889, 178] on icon at bounding box center [893, 178] width 9 height 9
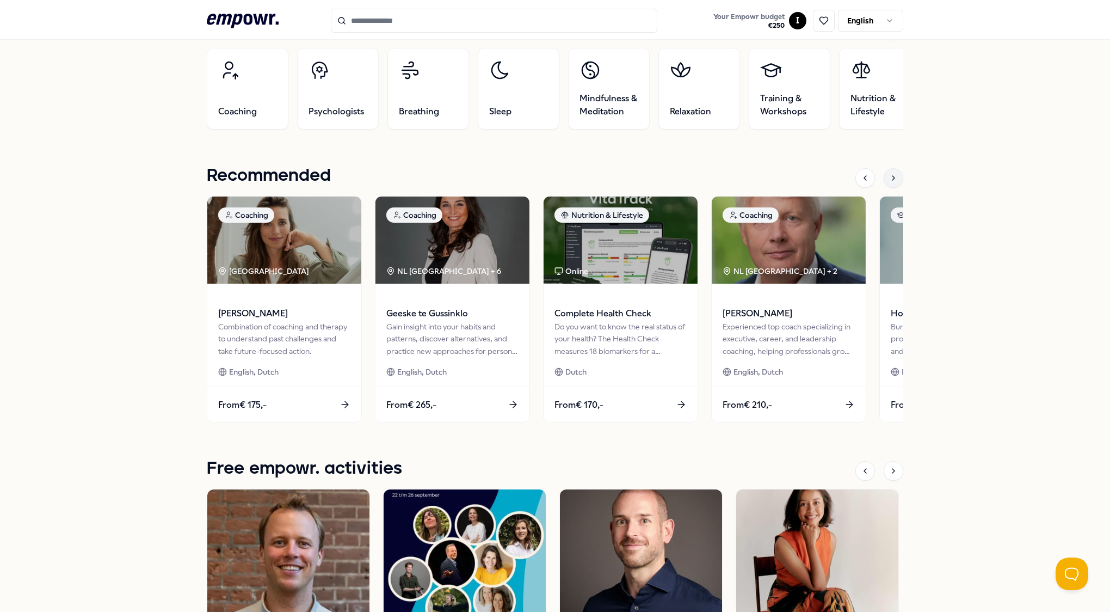
click at [889, 178] on icon at bounding box center [893, 178] width 9 height 9
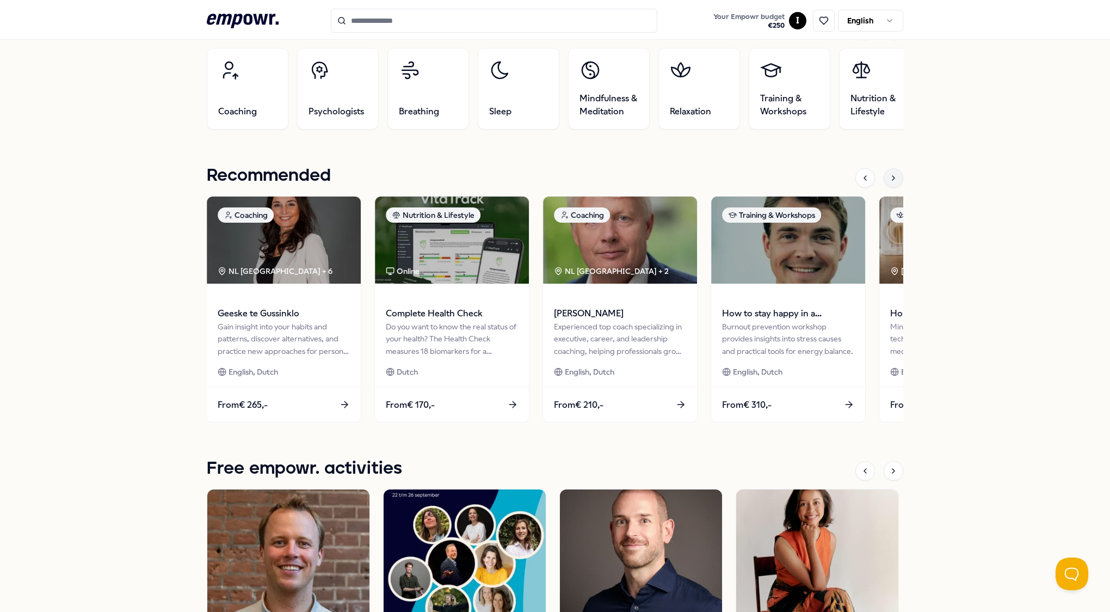
click at [889, 178] on icon at bounding box center [893, 178] width 9 height 9
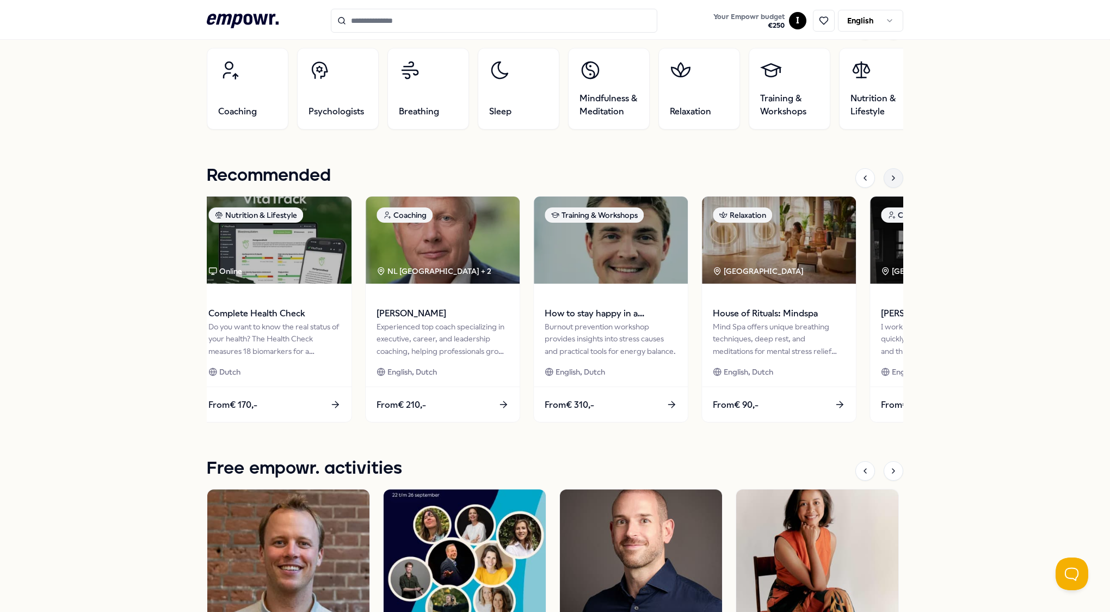
click at [889, 178] on icon at bounding box center [893, 178] width 9 height 9
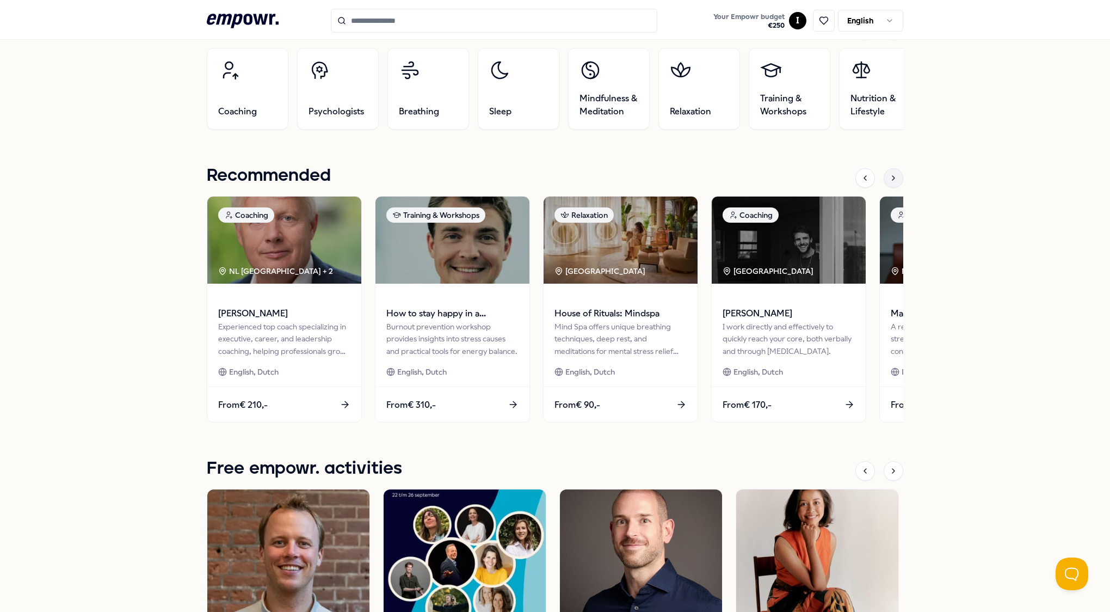
click at [894, 177] on div at bounding box center [894, 178] width 20 height 20
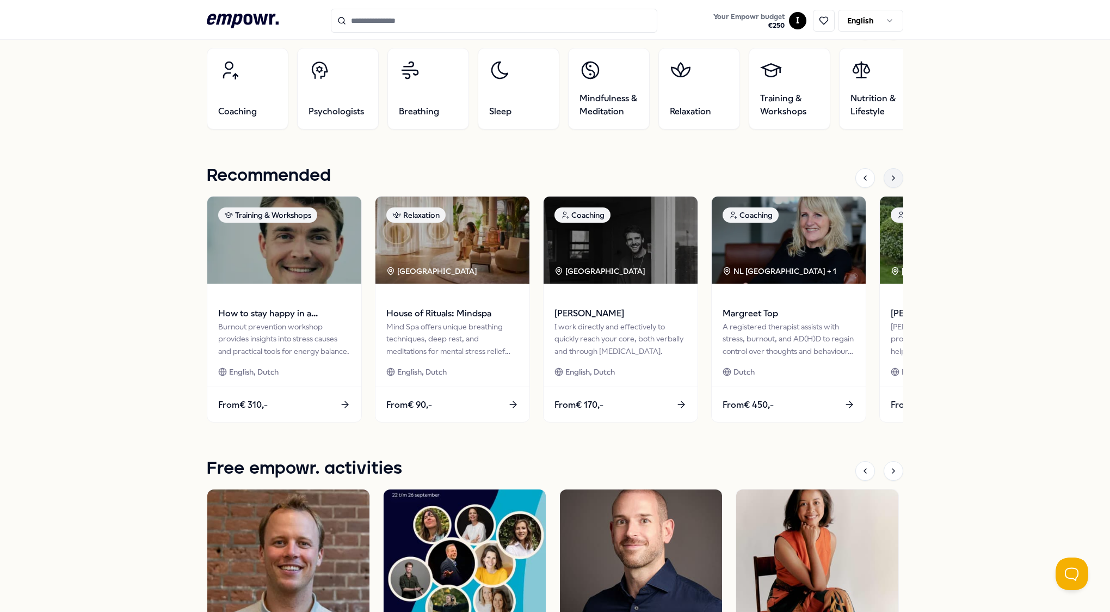
click at [894, 177] on div at bounding box center [894, 178] width 20 height 20
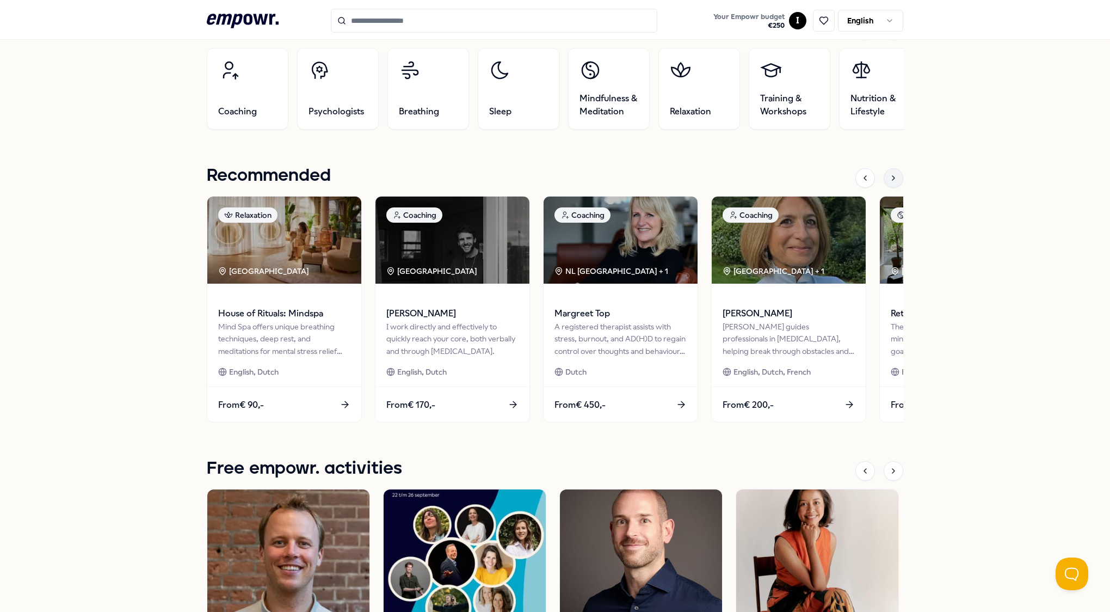
click at [894, 177] on div at bounding box center [894, 178] width 20 height 20
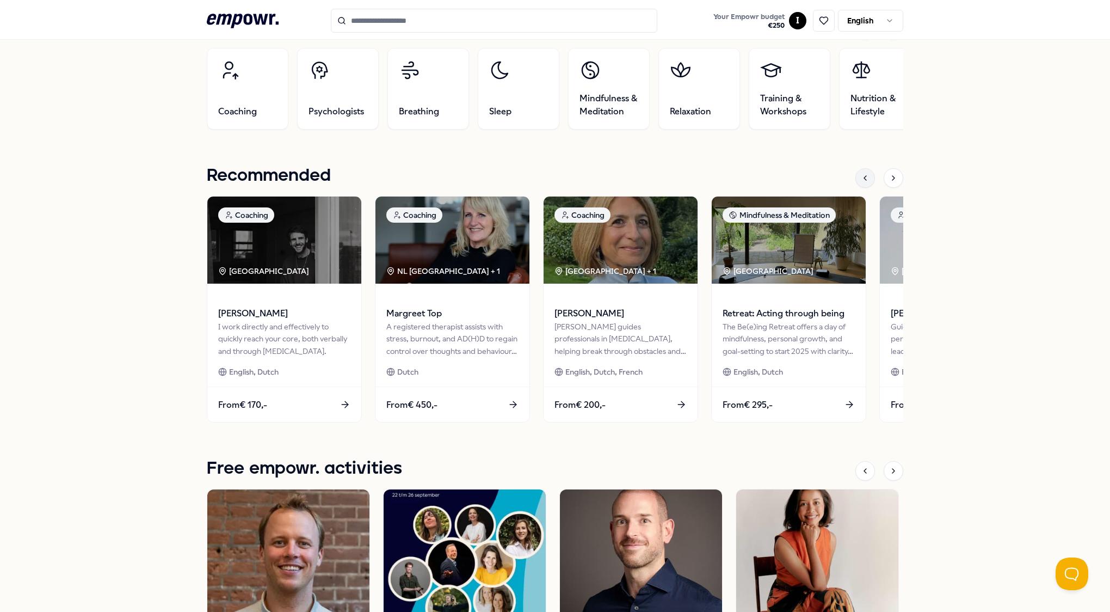
click at [861, 176] on icon at bounding box center [865, 178] width 9 height 9
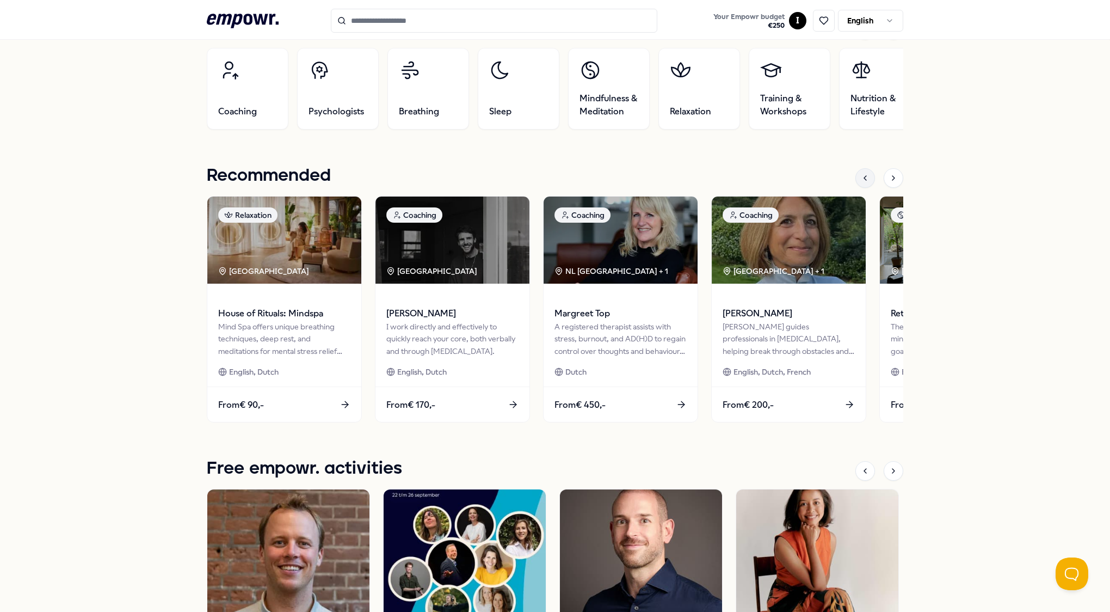
click at [861, 176] on icon at bounding box center [865, 178] width 9 height 9
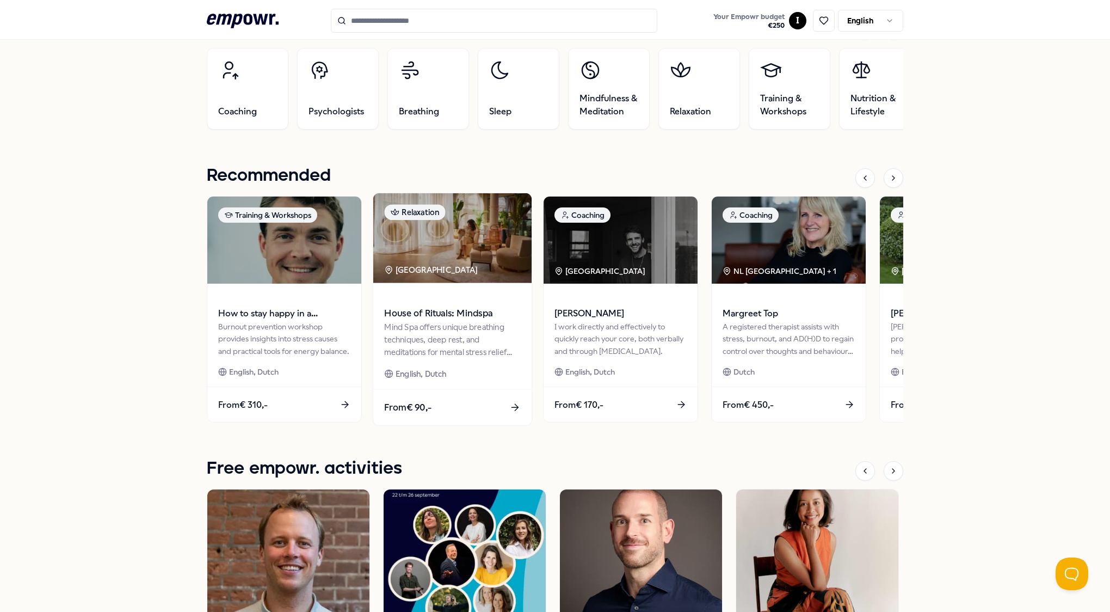
click at [421, 317] on span "House of Rituals: Mindspa" at bounding box center [452, 313] width 136 height 14
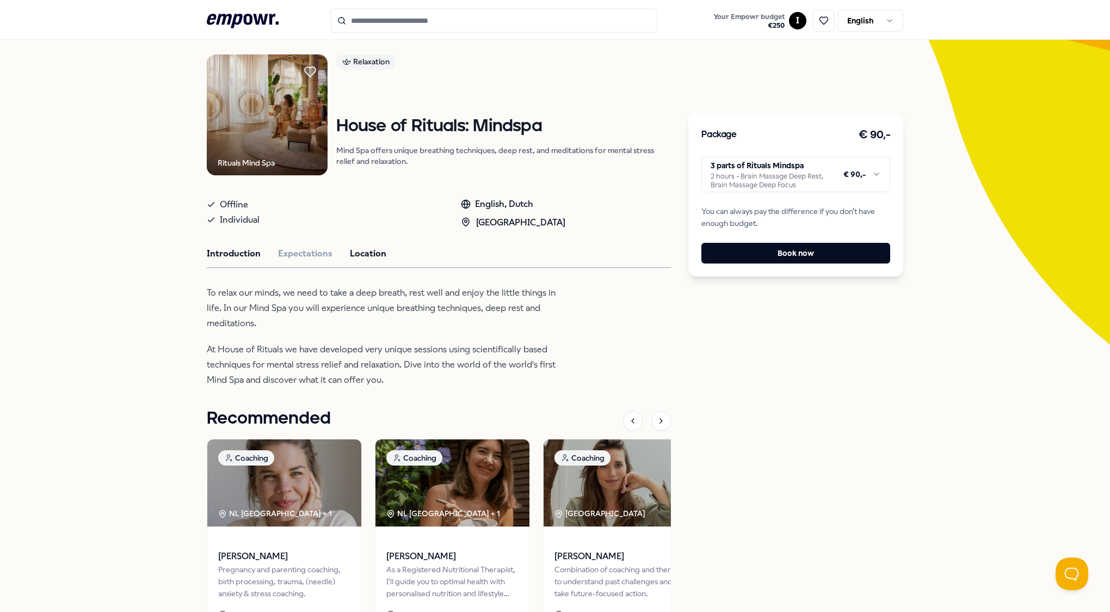
click at [356, 252] on button "Location" at bounding box center [368, 254] width 36 height 14
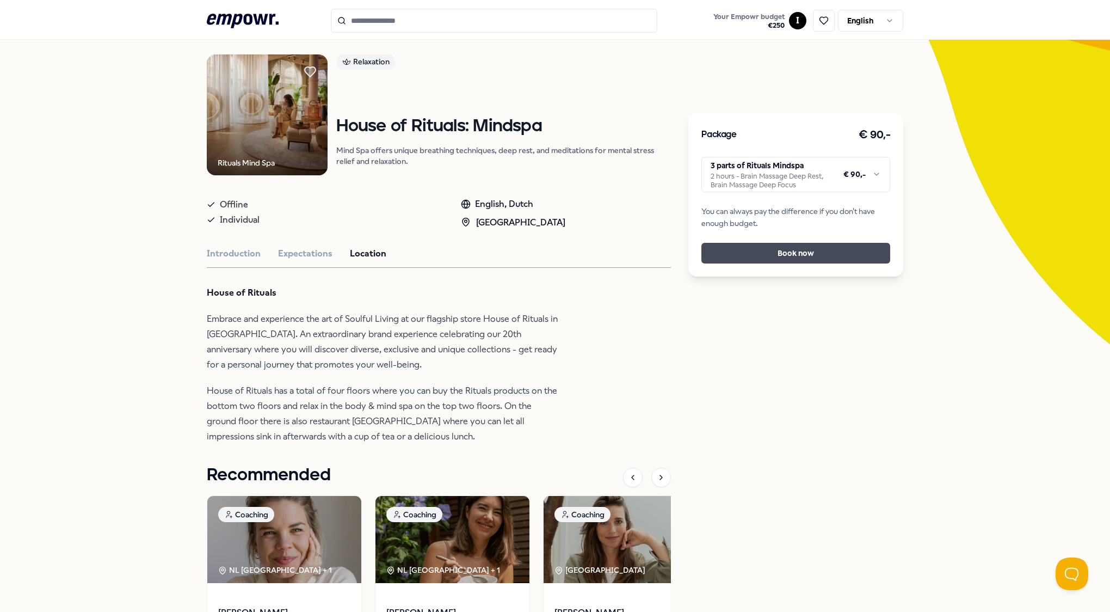
click at [754, 255] on button "Book now" at bounding box center [795, 253] width 189 height 21
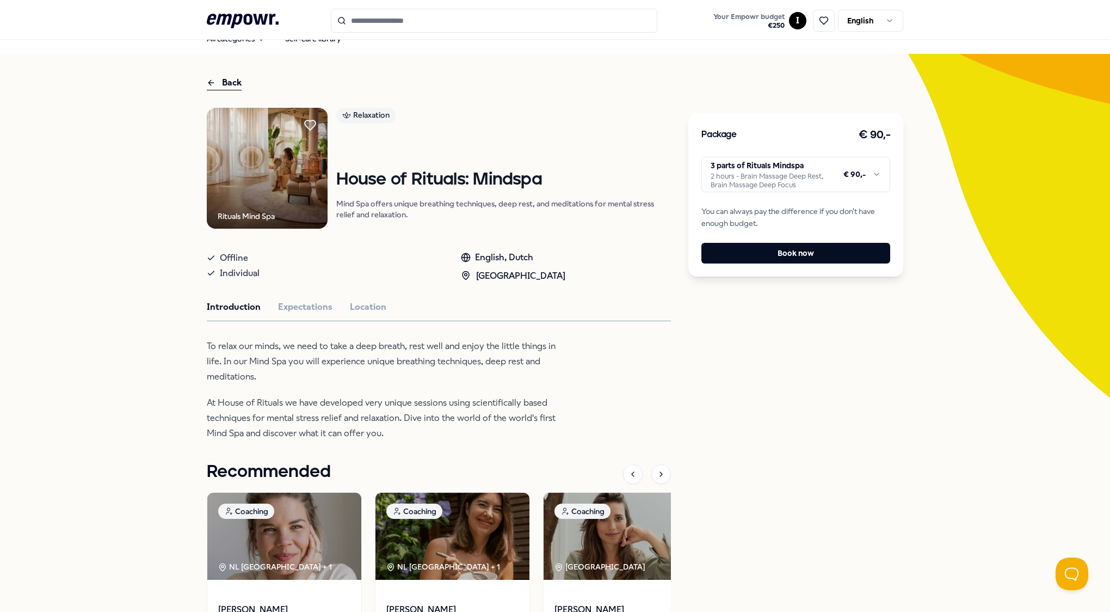
scroll to position [12, 0]
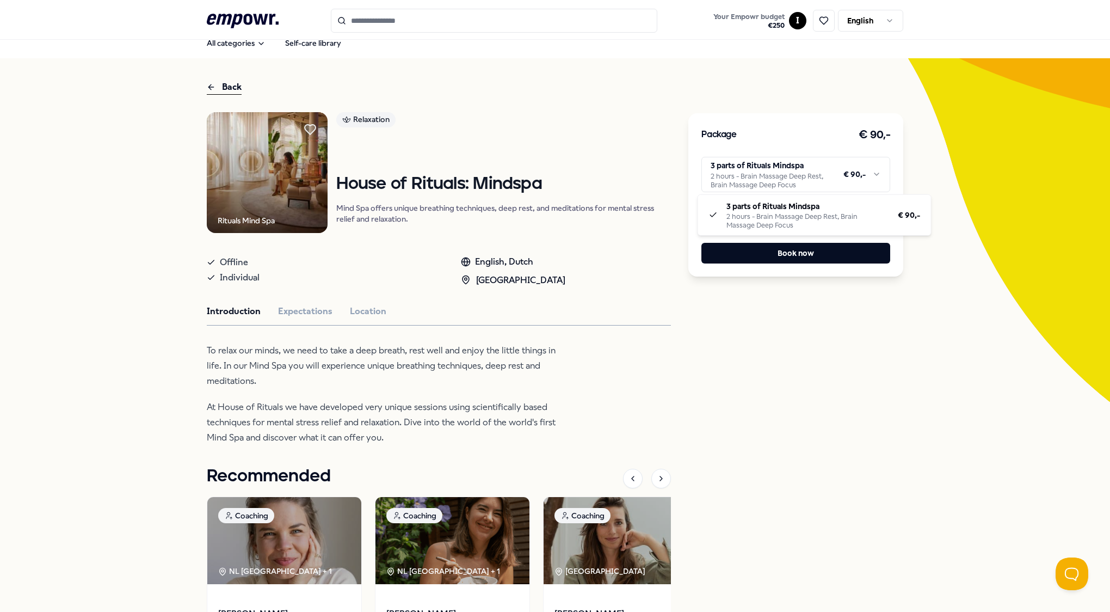
click at [872, 178] on html ".empowr-logo_svg__cls-1{fill:#03032f} Your Empowr budget € 250 I English All ca…" at bounding box center [555, 306] width 1110 height 612
click at [281, 311] on button "Expectations" at bounding box center [305, 311] width 54 height 14
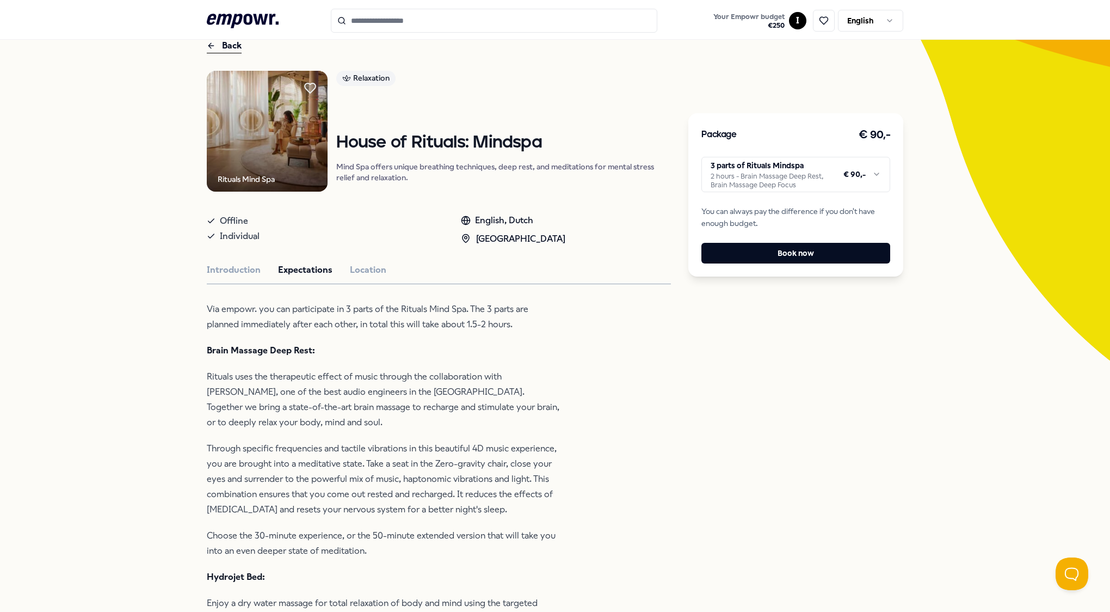
scroll to position [0, 0]
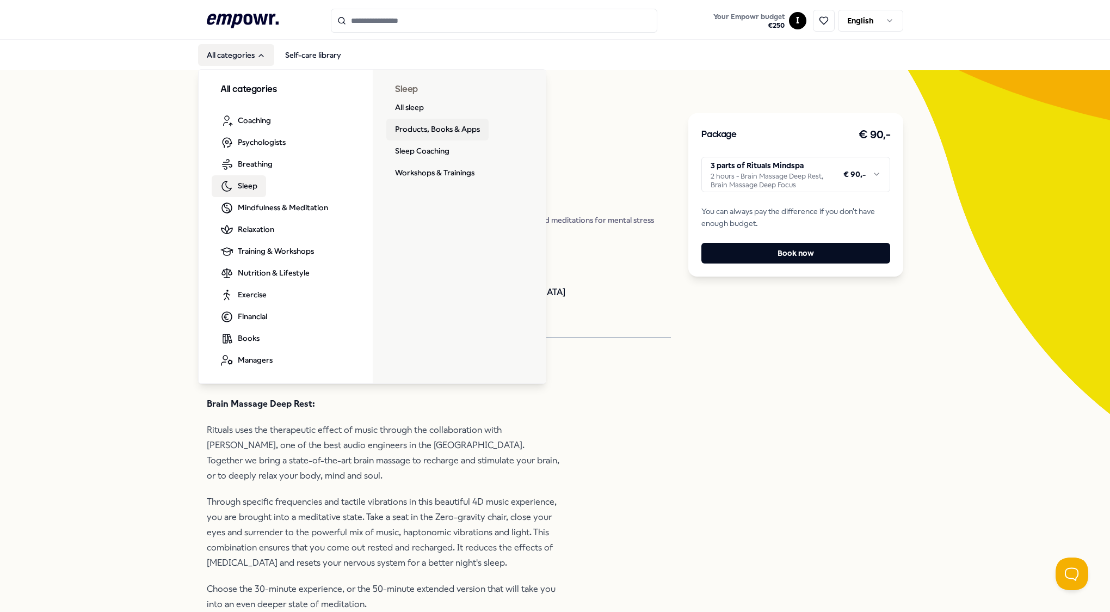
click at [441, 131] on link "Products, Books & Apps" at bounding box center [437, 130] width 102 height 22
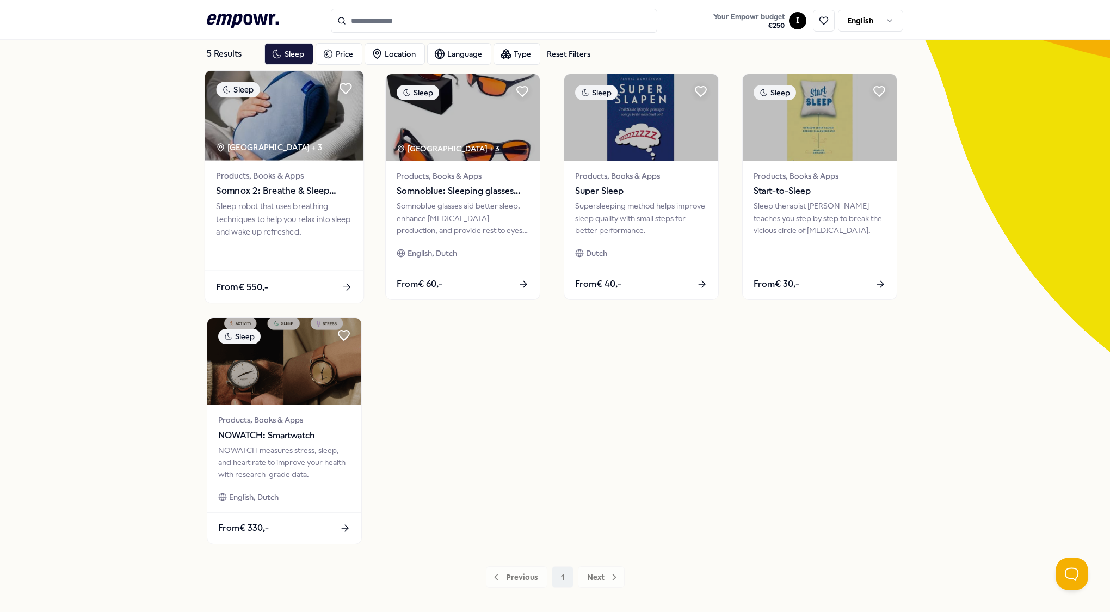
scroll to position [63, 0]
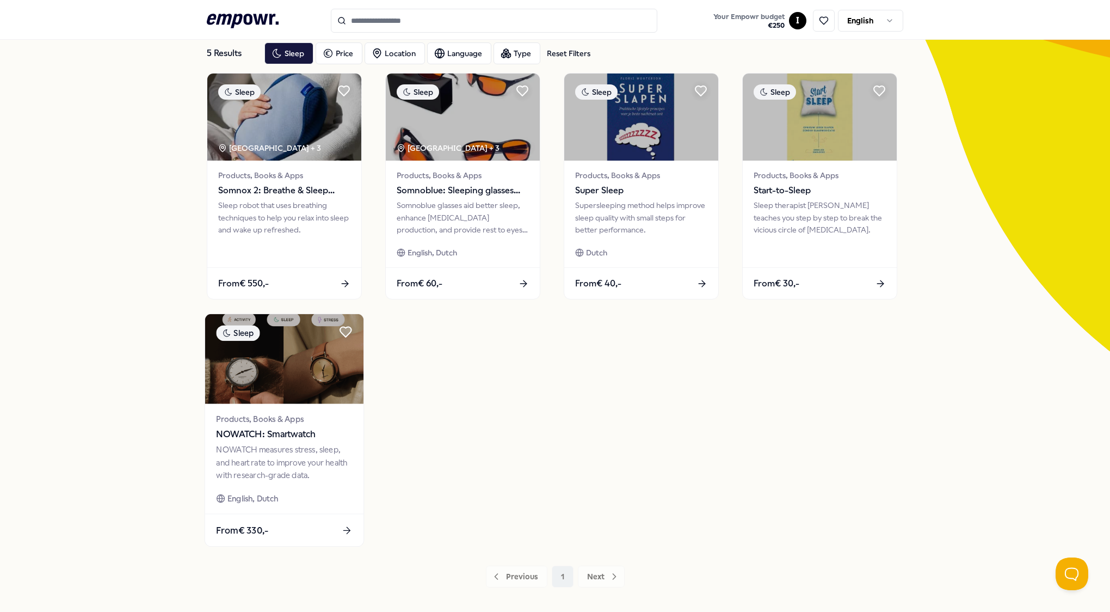
click at [288, 373] on img at bounding box center [284, 359] width 158 height 90
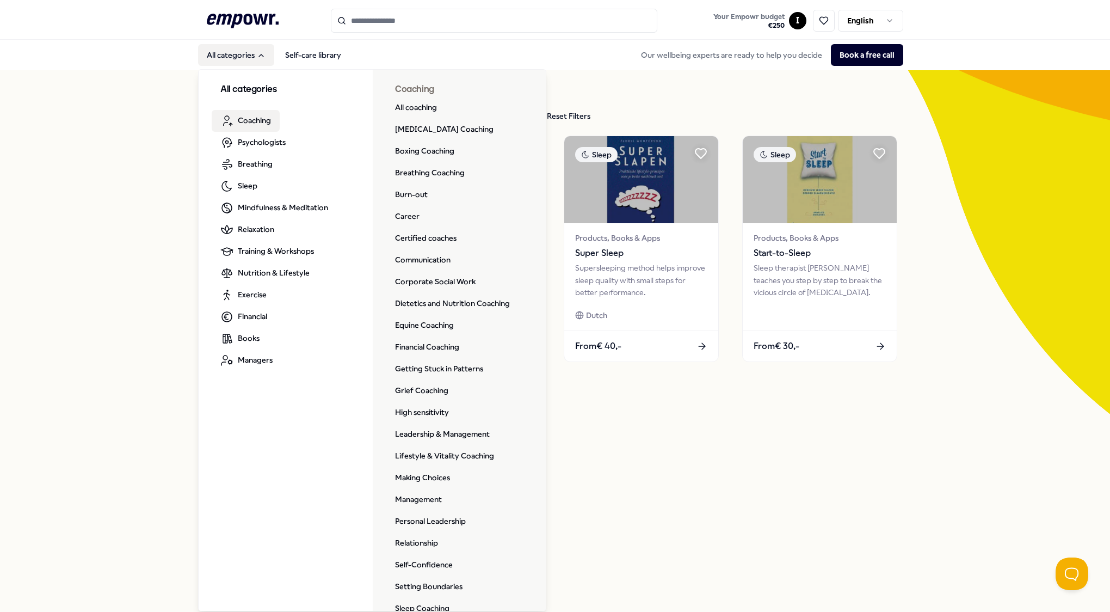
click at [242, 118] on span "Coaching" at bounding box center [254, 120] width 33 height 12
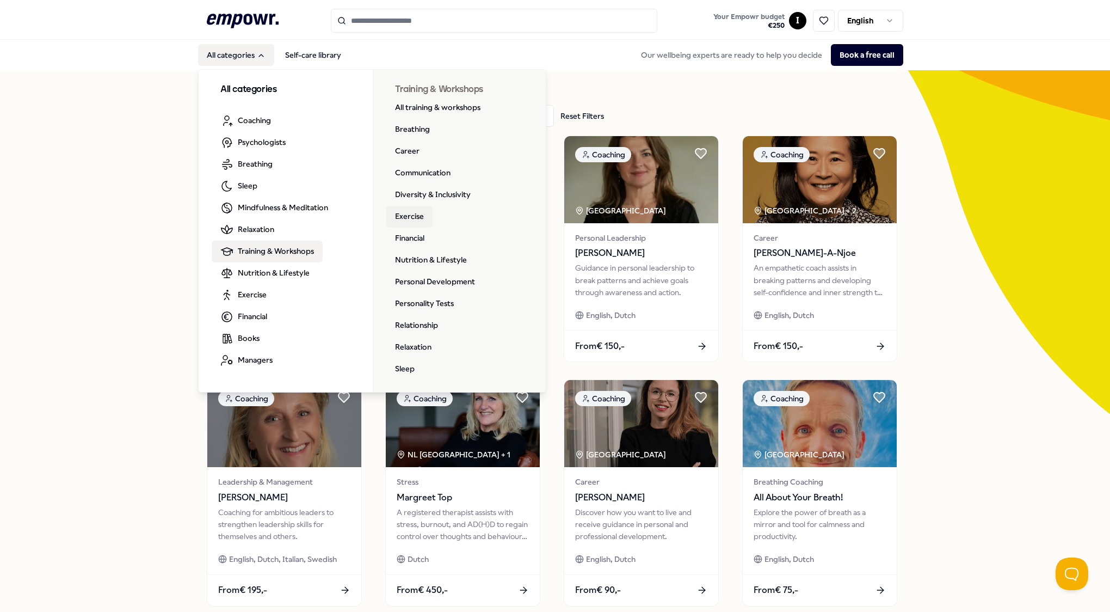
click at [411, 217] on link "Exercise" at bounding box center [409, 217] width 46 height 22
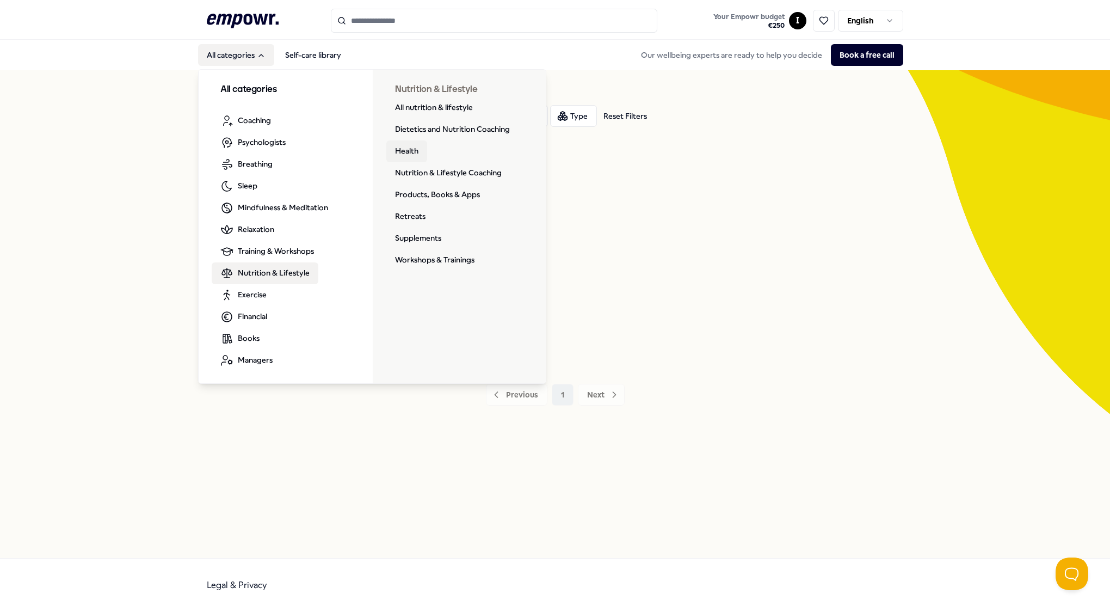
click at [408, 153] on link "Health" at bounding box center [406, 151] width 41 height 22
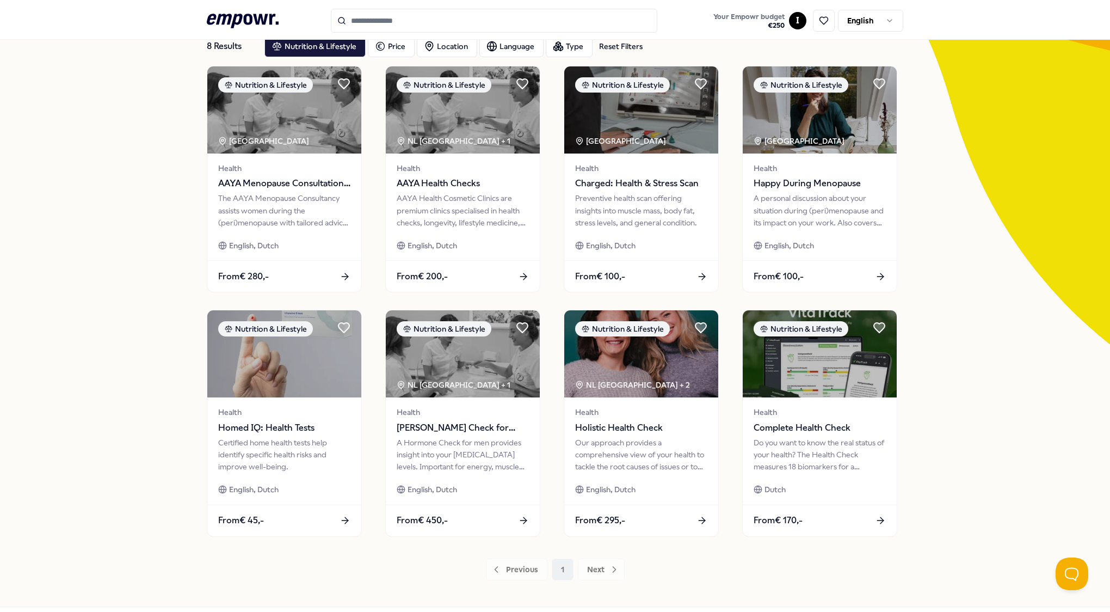
scroll to position [118, 0]
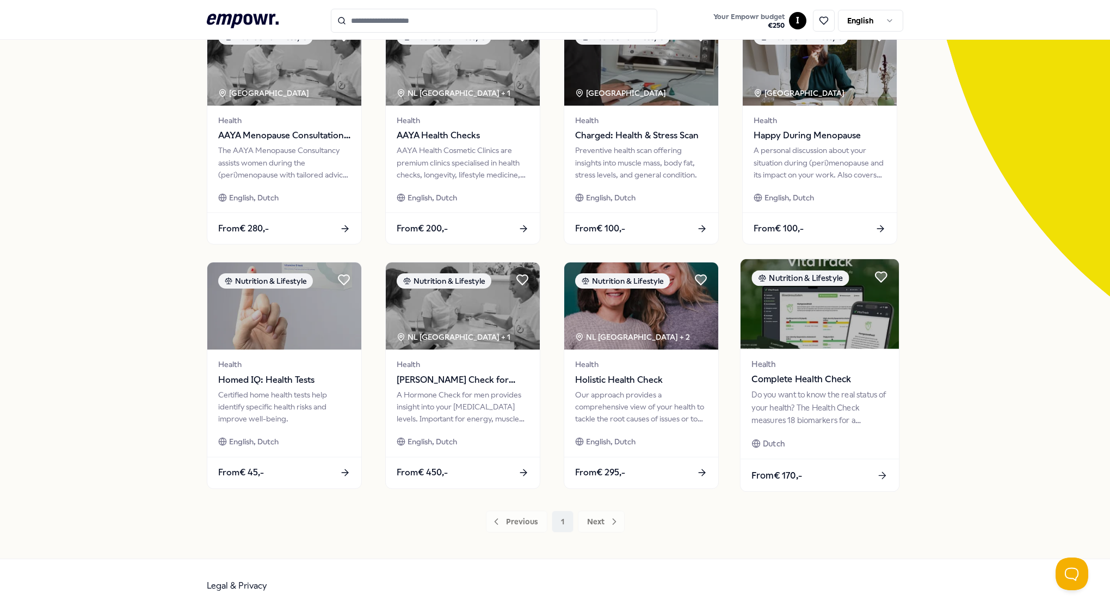
click at [800, 420] on div "Do you want to know the real status of your health? The Health Check measures 1…" at bounding box center [820, 408] width 136 height 38
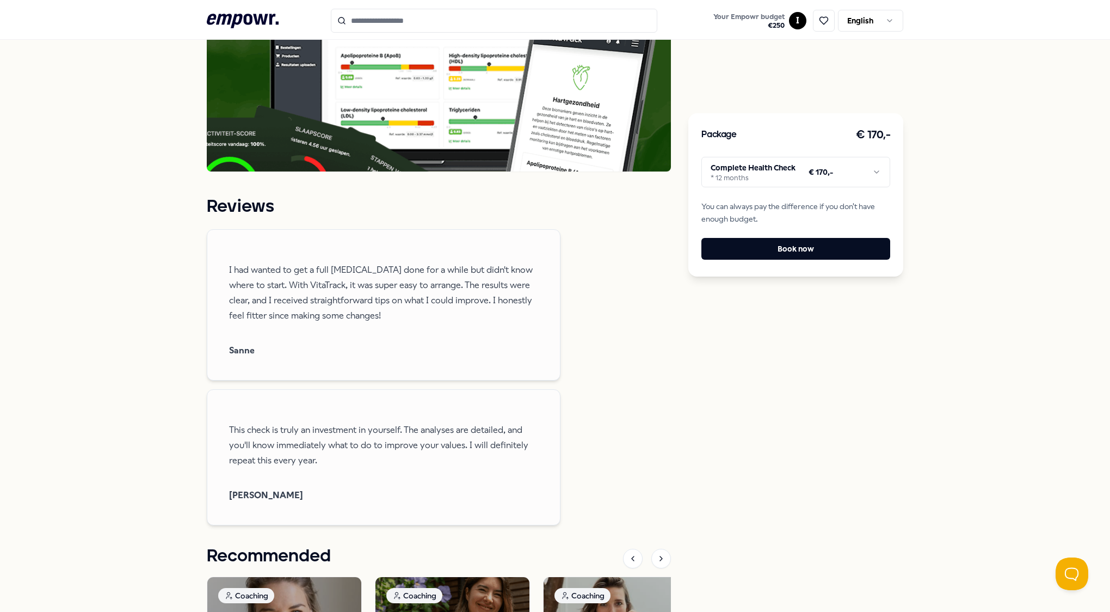
scroll to position [796, 0]
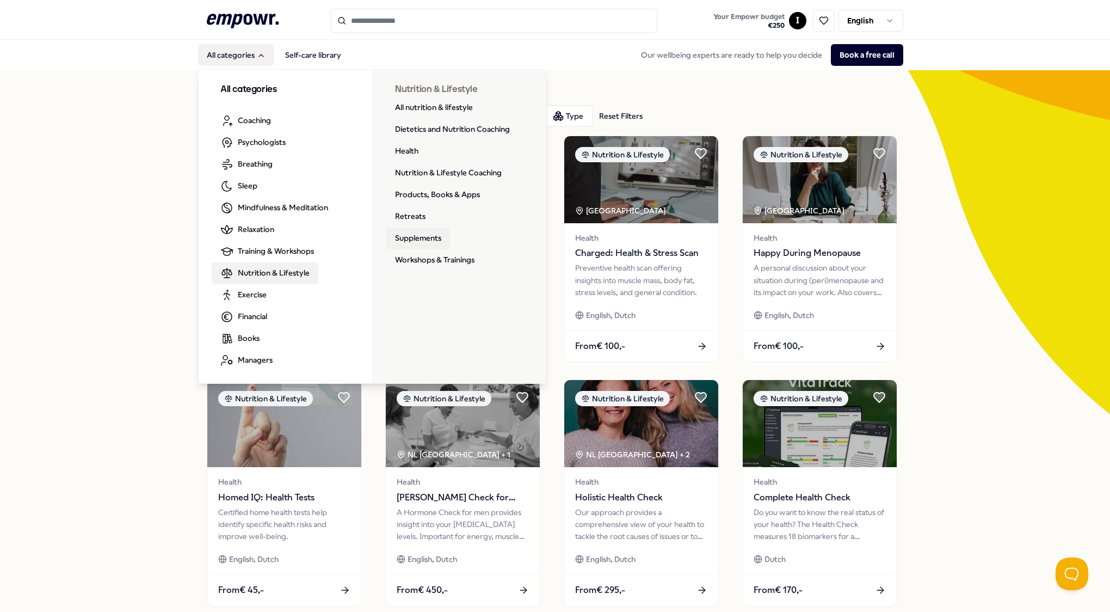
click at [405, 236] on link "Supplements" at bounding box center [418, 238] width 64 height 22
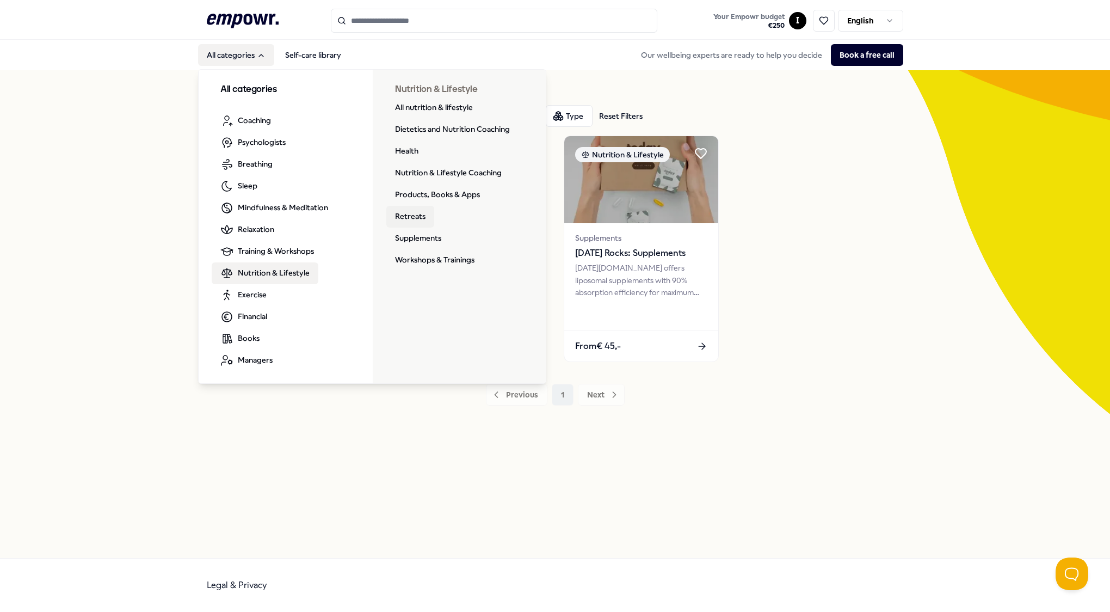
click at [408, 211] on link "Retreats" at bounding box center [410, 217] width 48 height 22
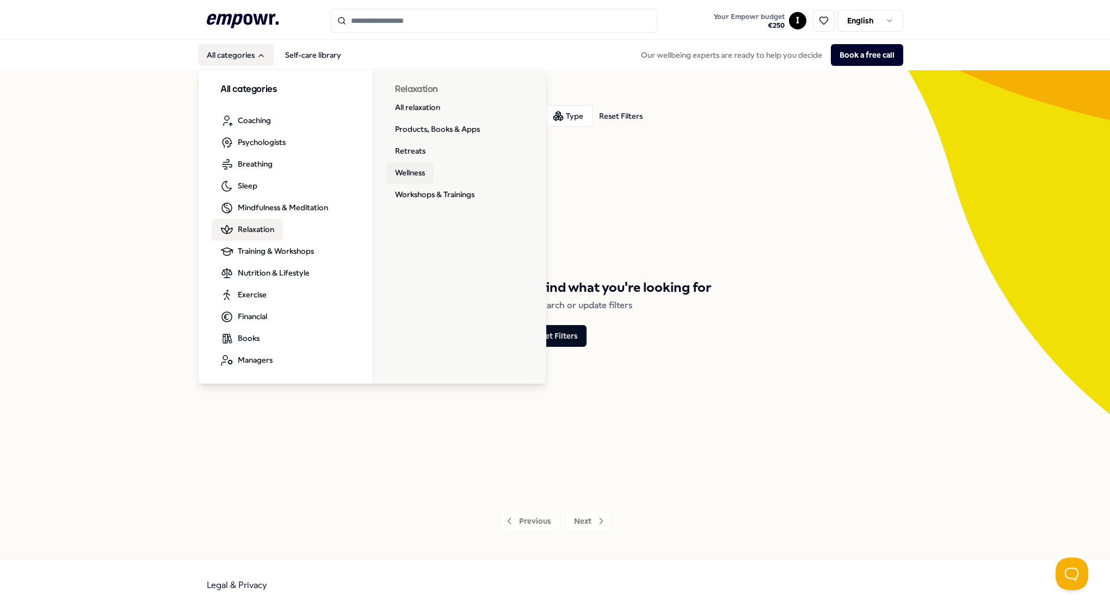
click at [414, 171] on link "Wellness" at bounding box center [409, 173] width 47 height 22
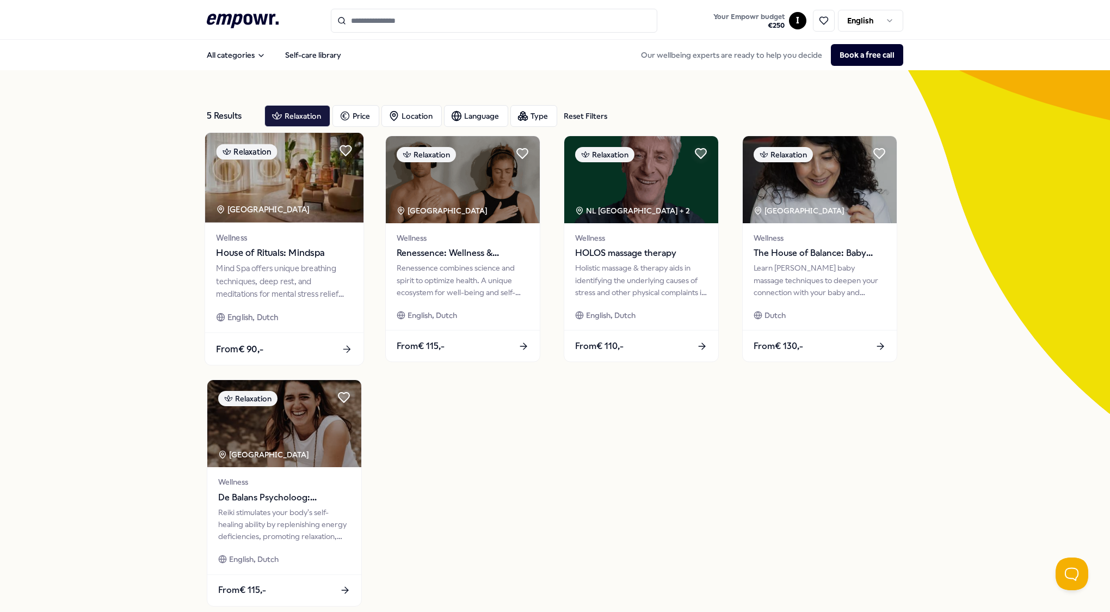
click at [287, 200] on img at bounding box center [284, 178] width 158 height 90
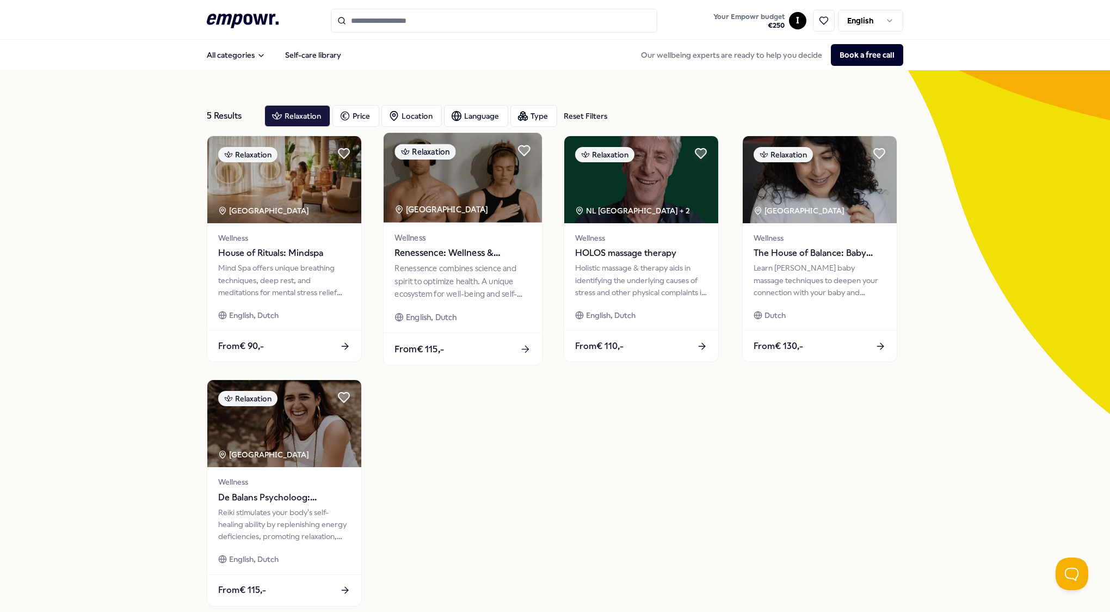
click at [475, 183] on img at bounding box center [463, 178] width 158 height 90
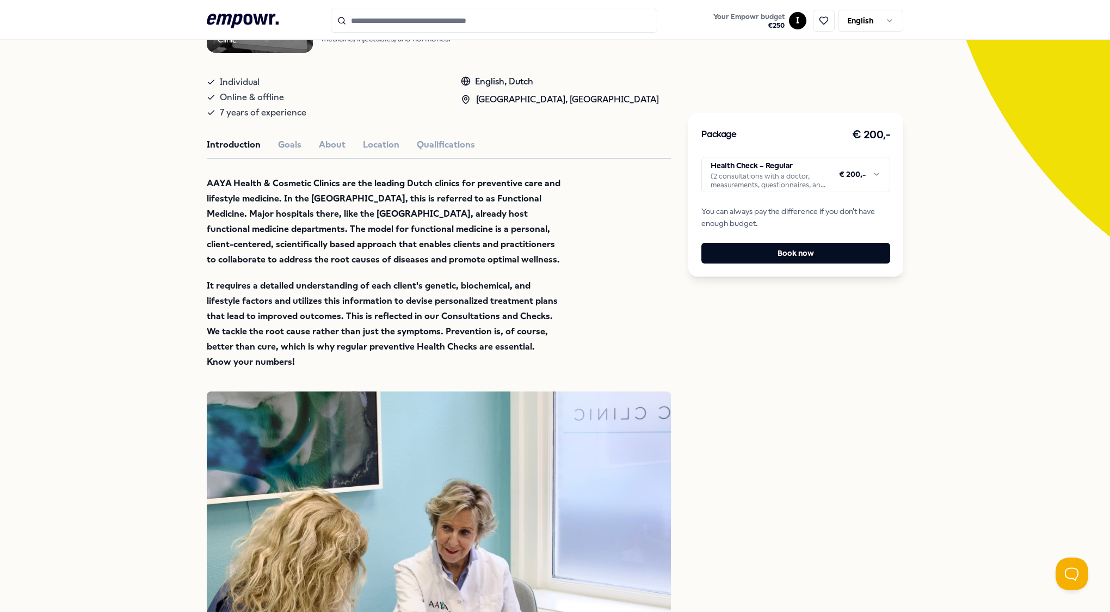
scroll to position [178, 0]
click at [368, 145] on button "Location" at bounding box center [381, 144] width 36 height 14
